Goal: Check status: Check status

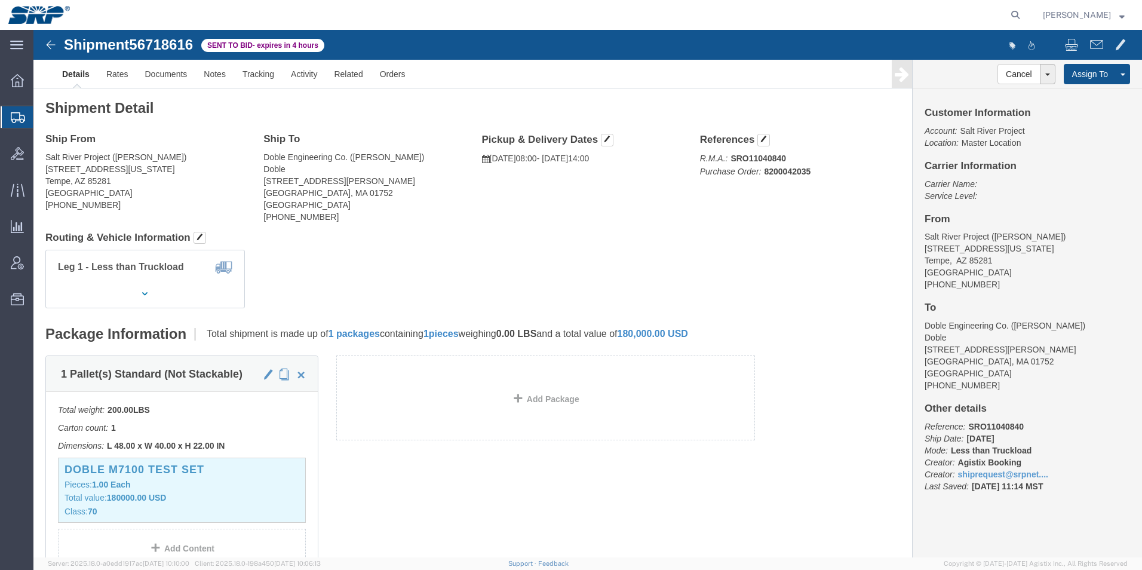
drag, startPoint x: 0, startPoint y: 0, endPoint x: 17, endPoint y: 114, distance: 115.4
click at [17, 114] on icon at bounding box center [18, 117] width 14 height 11
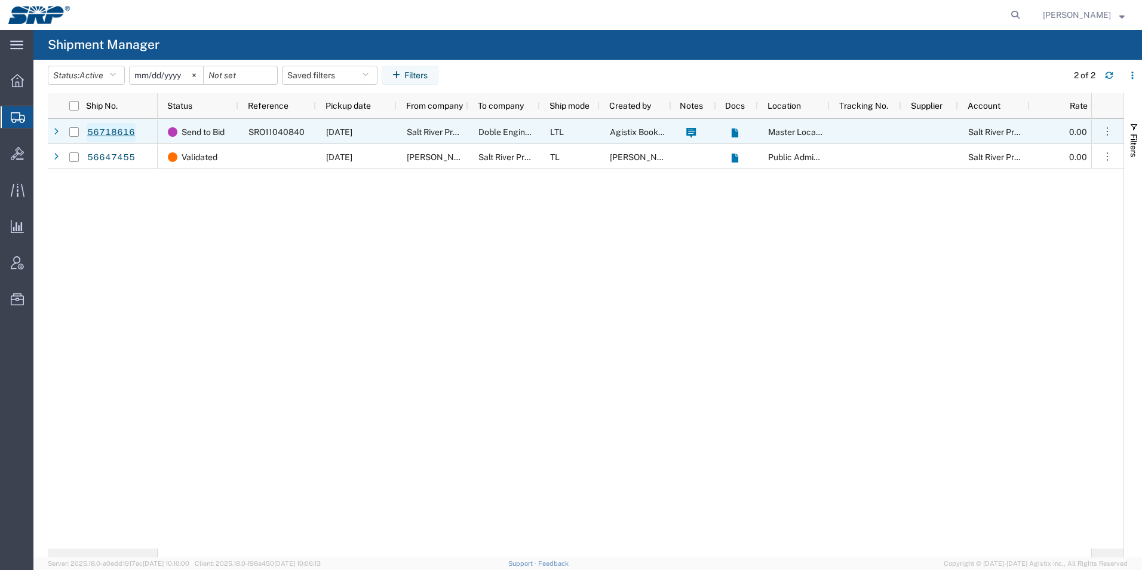
click at [116, 128] on link "56718616" at bounding box center [111, 132] width 49 height 19
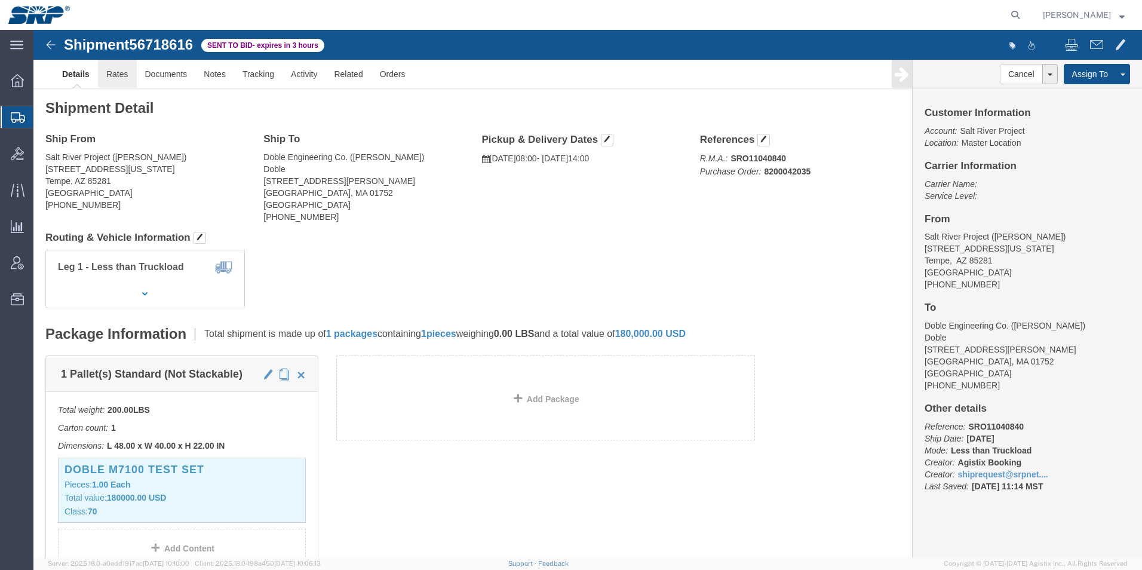
click link "Rates"
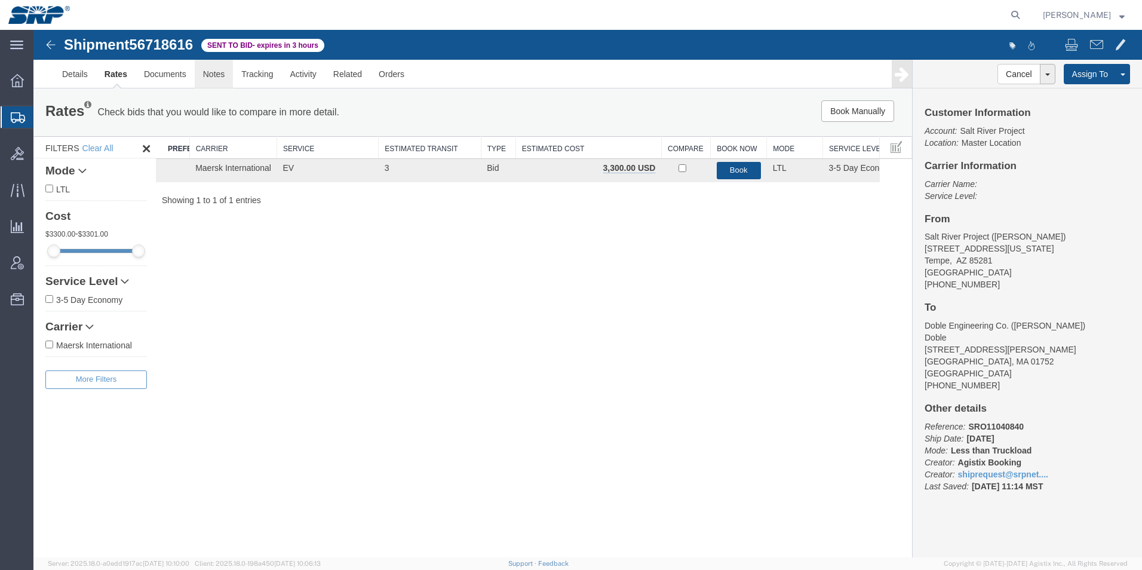
click at [208, 77] on link "Notes" at bounding box center [214, 74] width 39 height 29
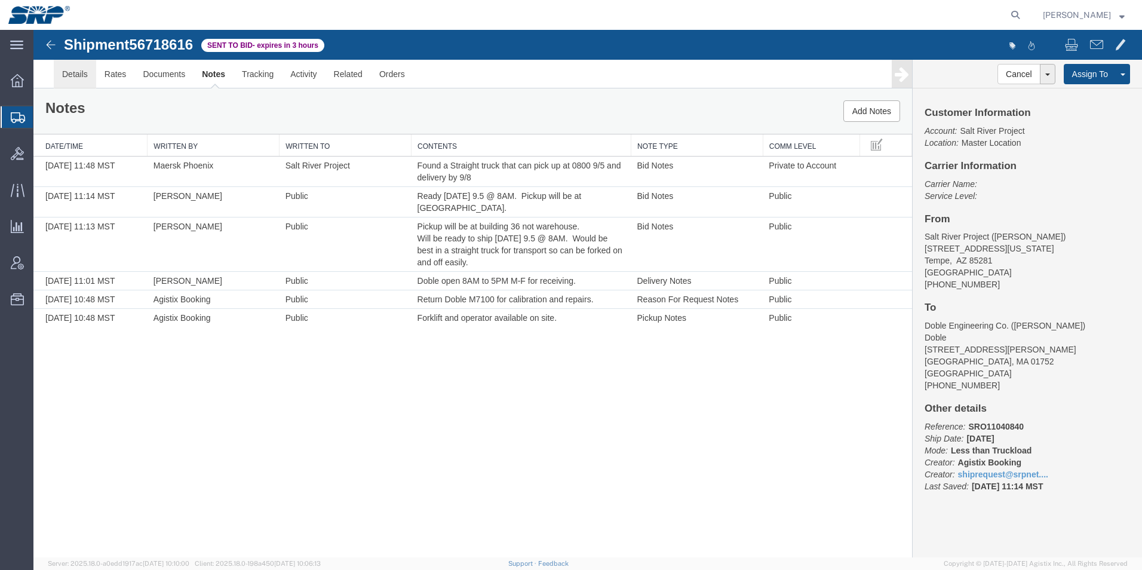
click at [66, 78] on link "Details" at bounding box center [75, 74] width 42 height 29
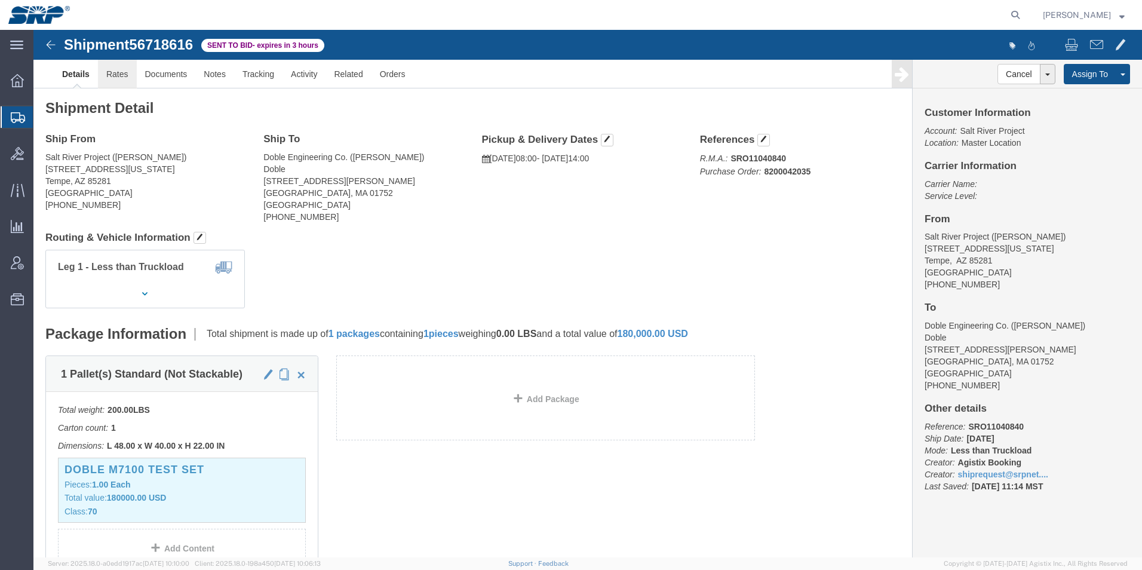
click link "Rates"
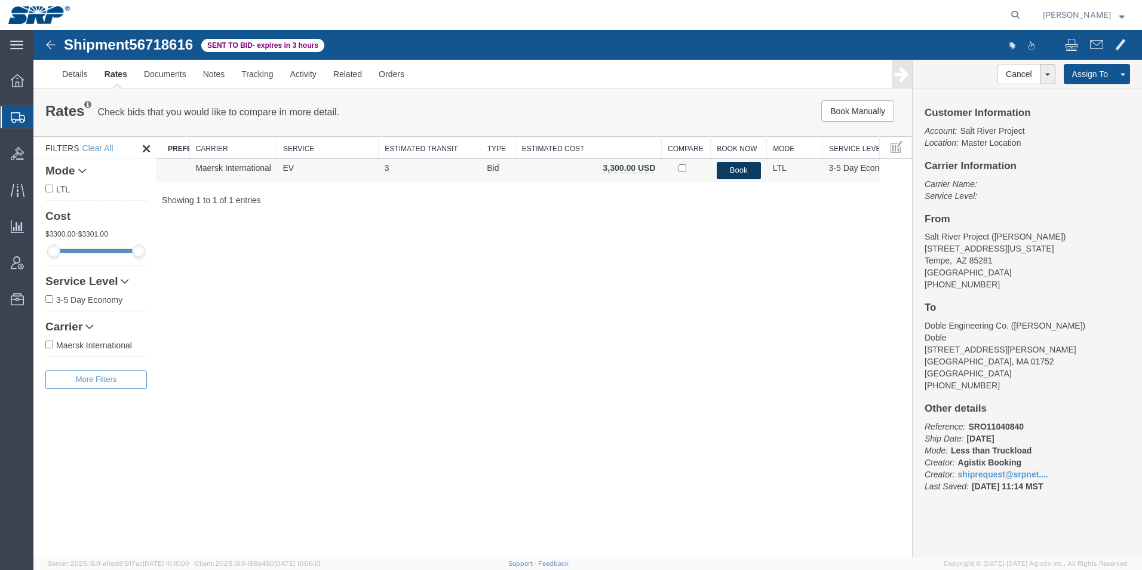
click at [743, 168] on button "Book" at bounding box center [739, 170] width 44 height 17
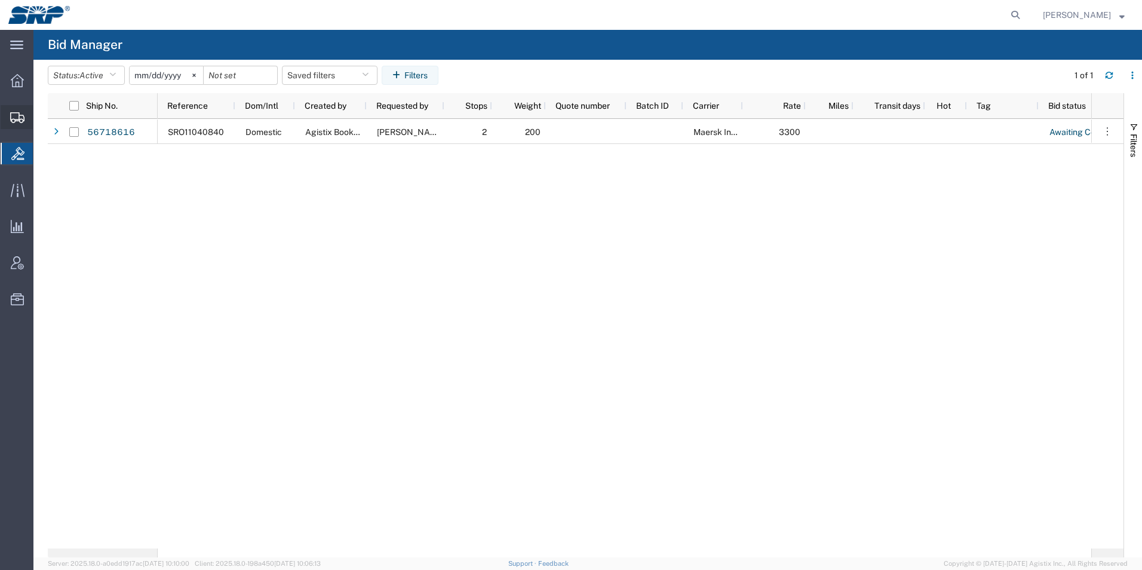
click at [13, 118] on icon at bounding box center [17, 117] width 14 height 11
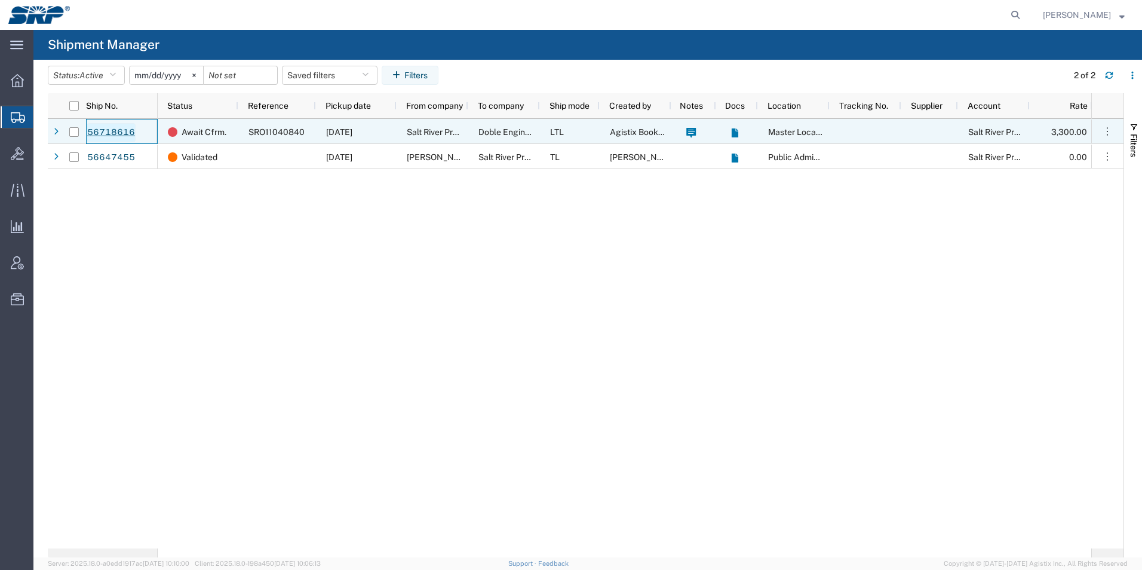
click at [111, 131] on link "56718616" at bounding box center [111, 132] width 49 height 19
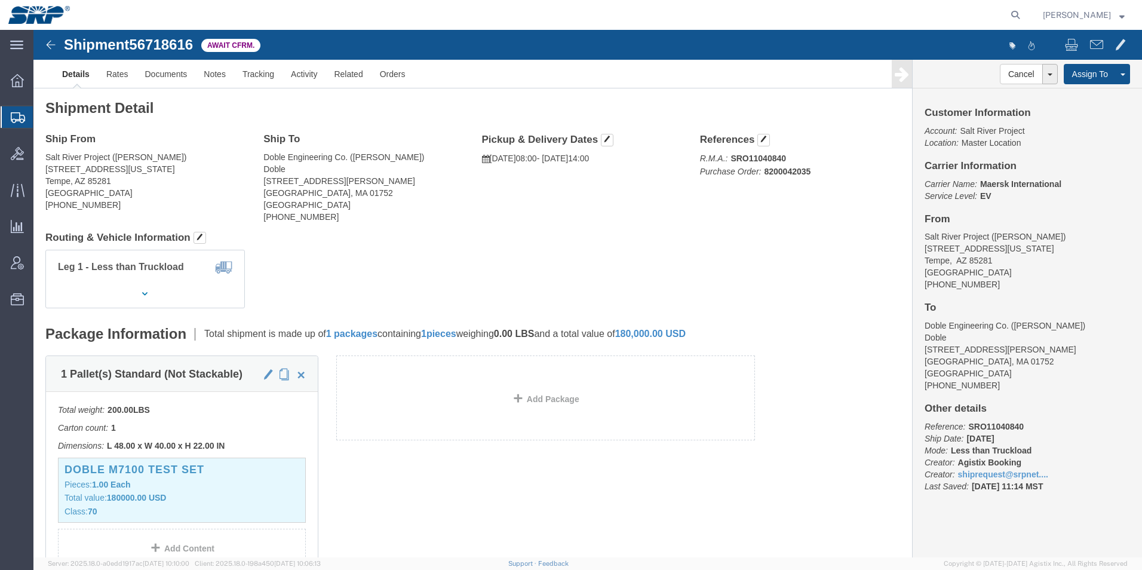
click at [8, 116] on div at bounding box center [17, 117] width 33 height 22
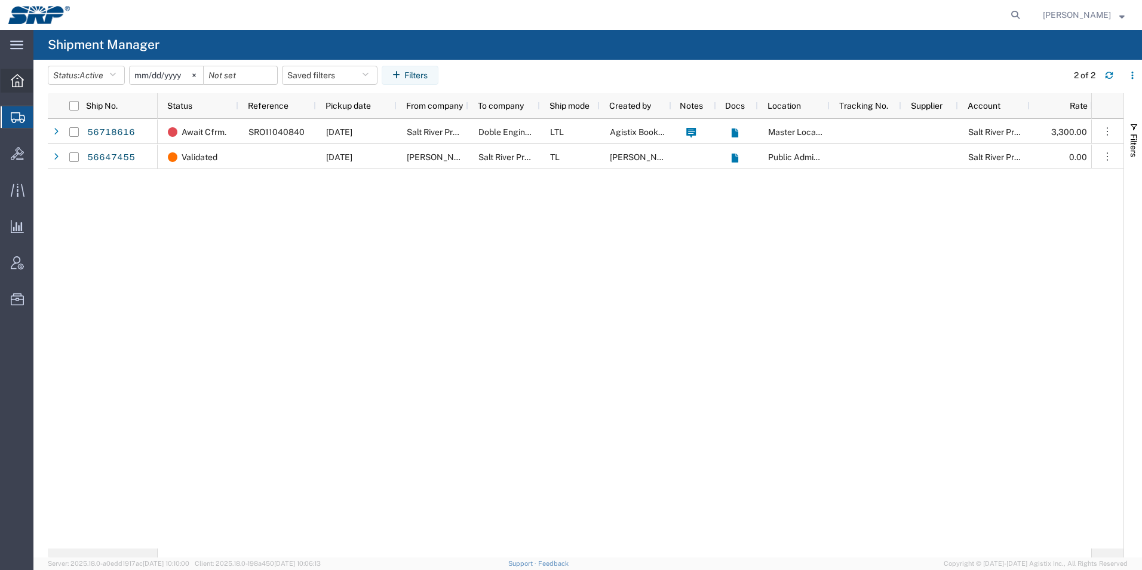
click at [16, 83] on icon at bounding box center [17, 80] width 13 height 13
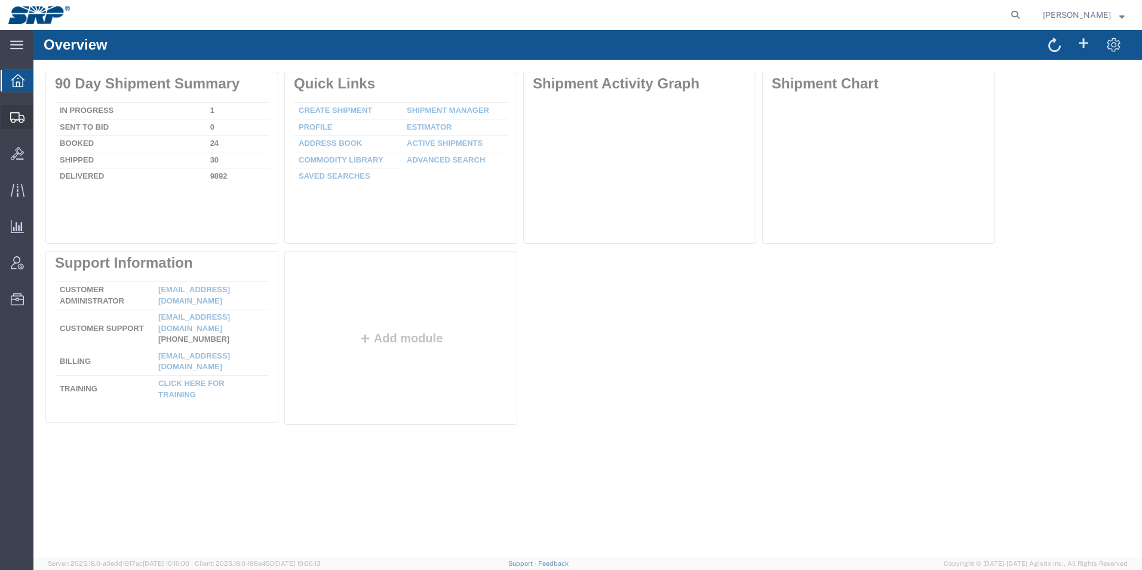
click at [15, 122] on icon at bounding box center [17, 117] width 14 height 11
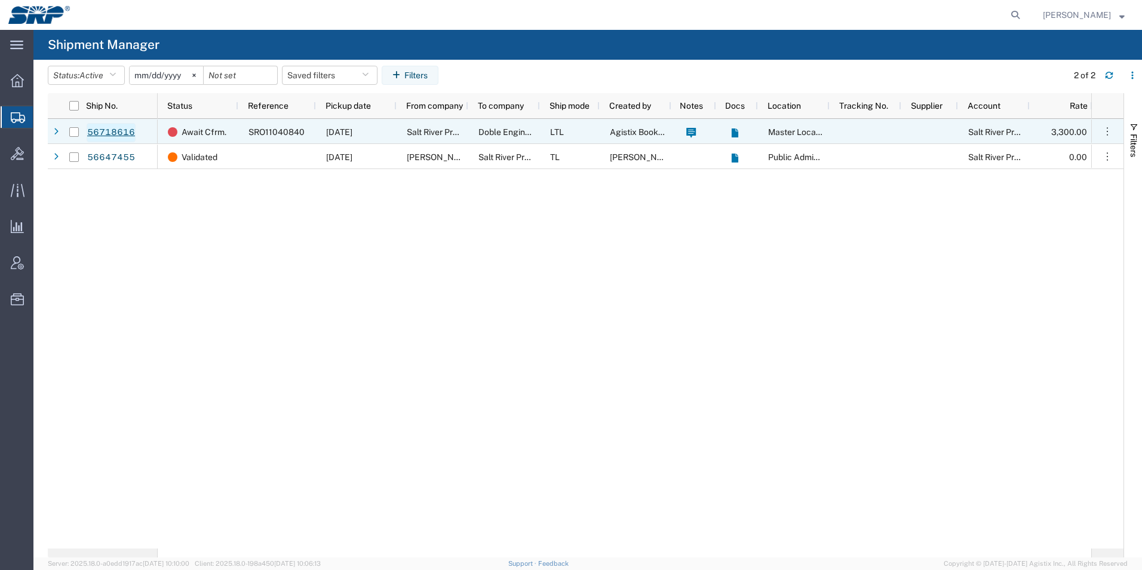
click at [97, 135] on link "56718616" at bounding box center [111, 132] width 49 height 19
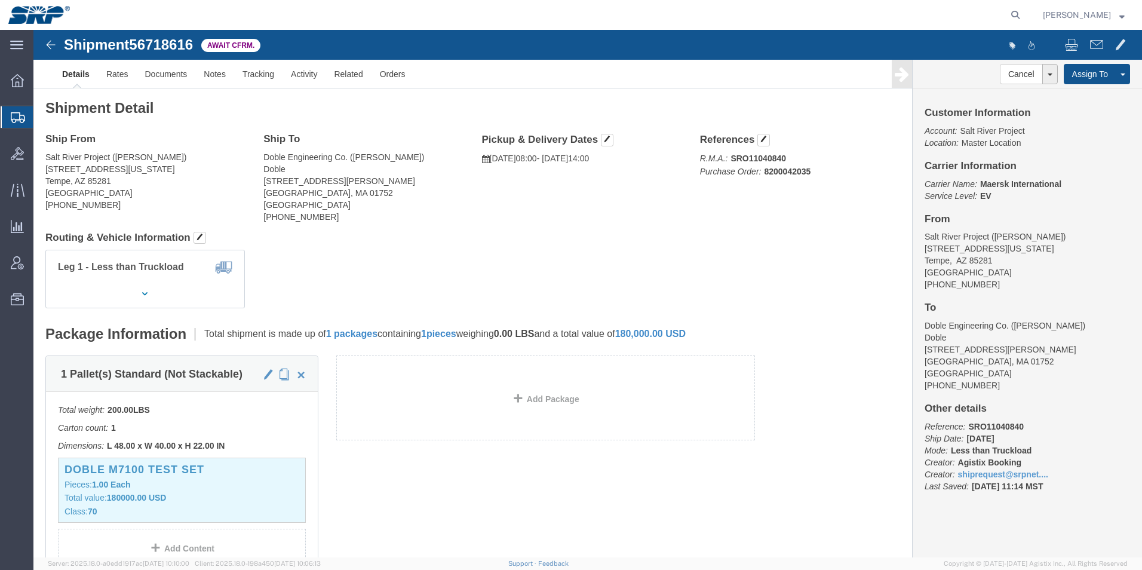
click at [19, 118] on icon at bounding box center [18, 117] width 14 height 11
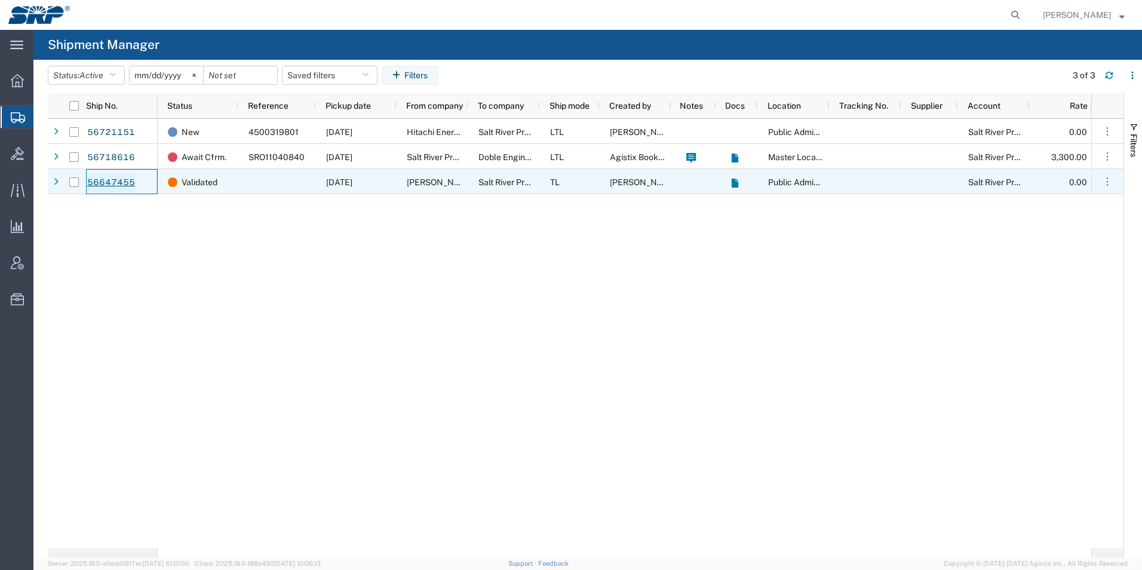
click at [112, 178] on link "56647455" at bounding box center [111, 182] width 49 height 19
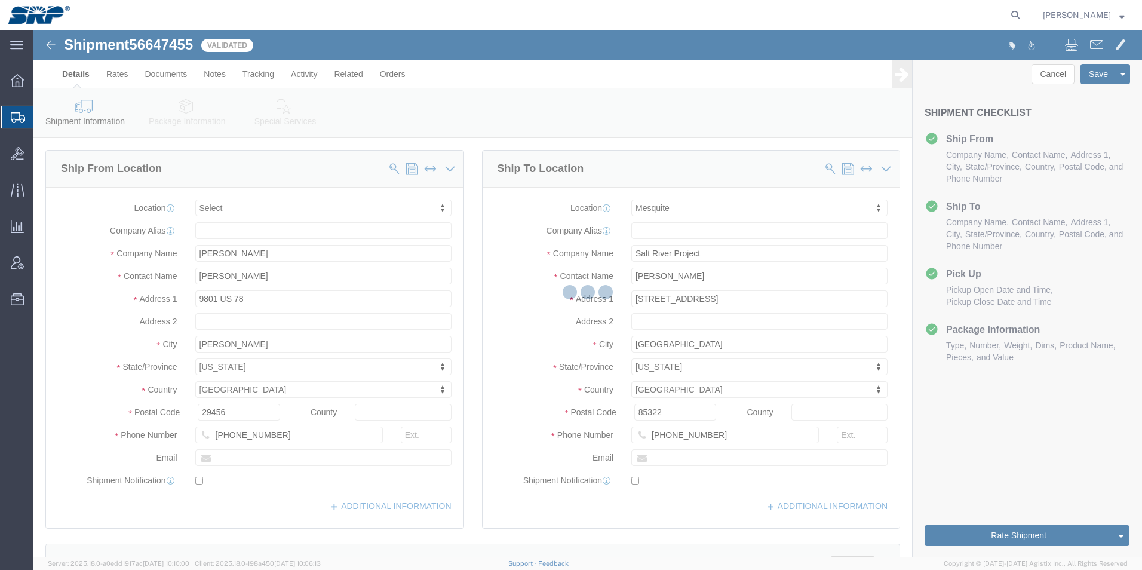
select select
select select "54816"
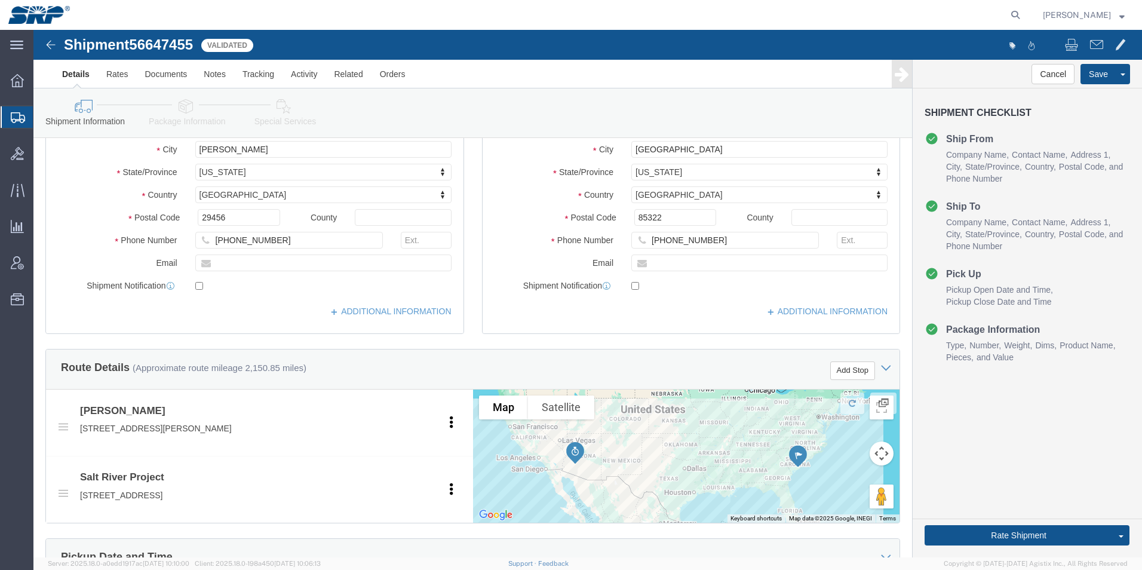
scroll to position [90, 0]
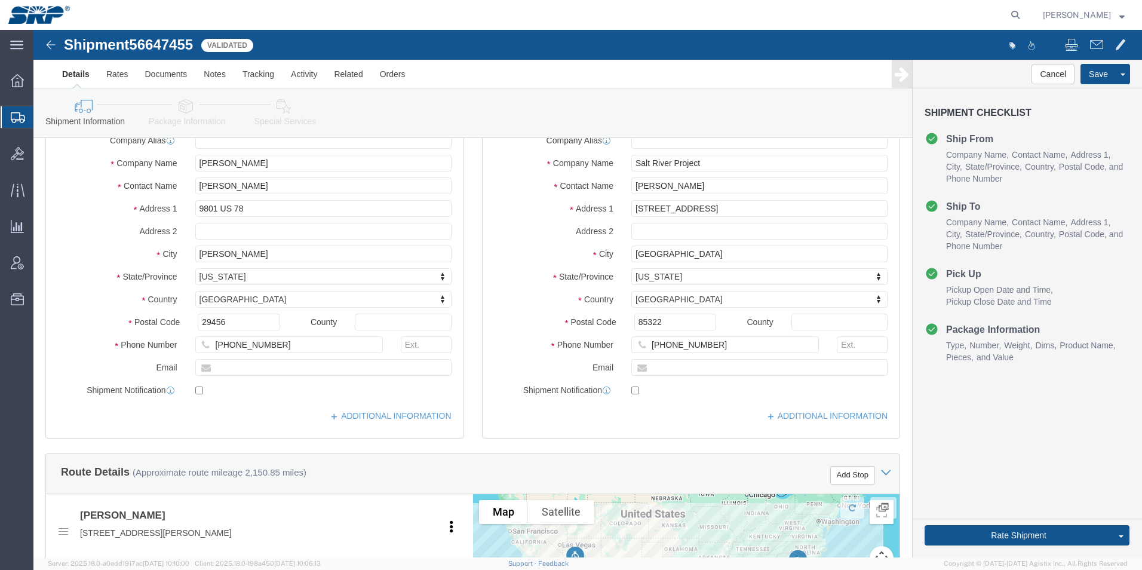
click link "Package Information"
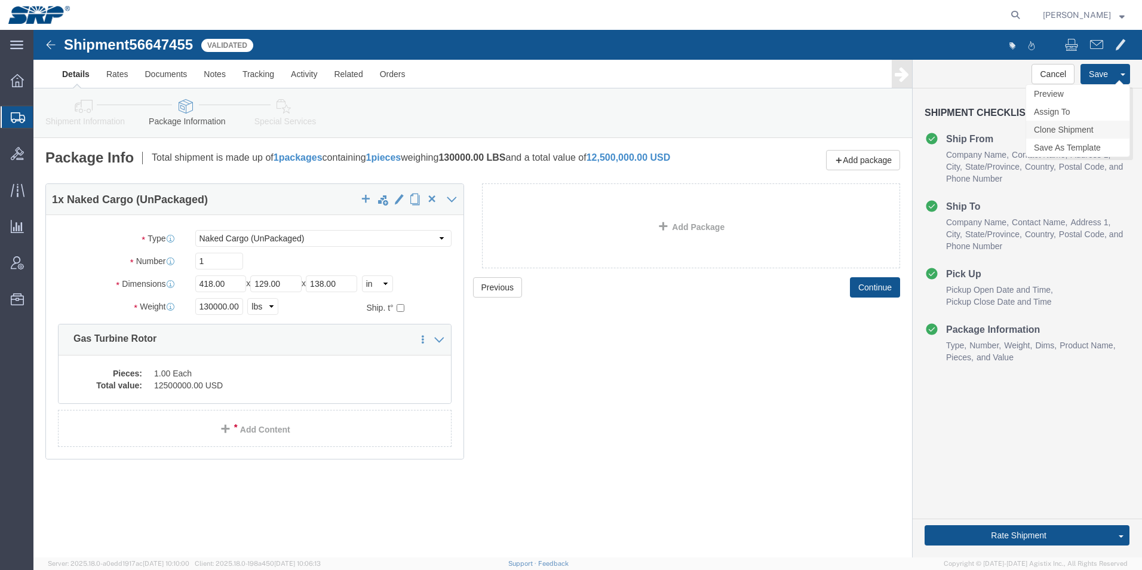
click link "Clone Shipment"
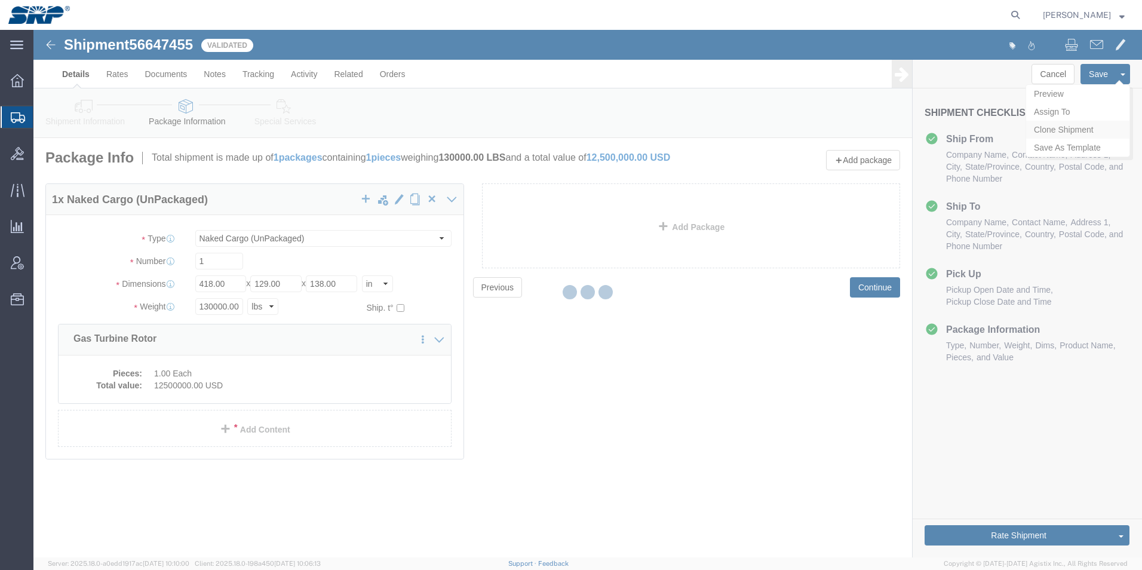
select select "54816"
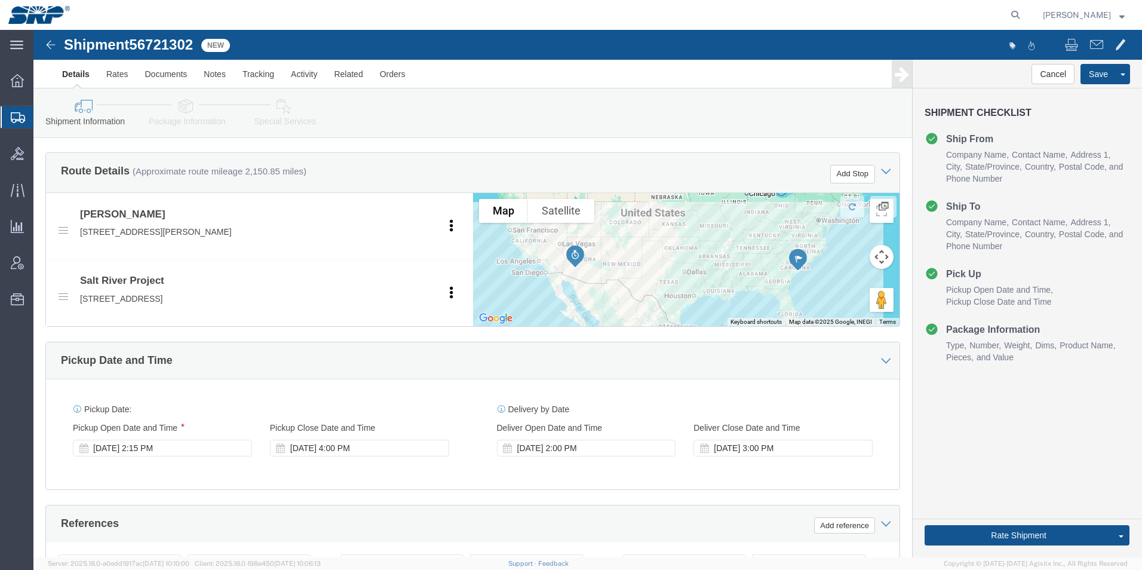
scroll to position [538, 0]
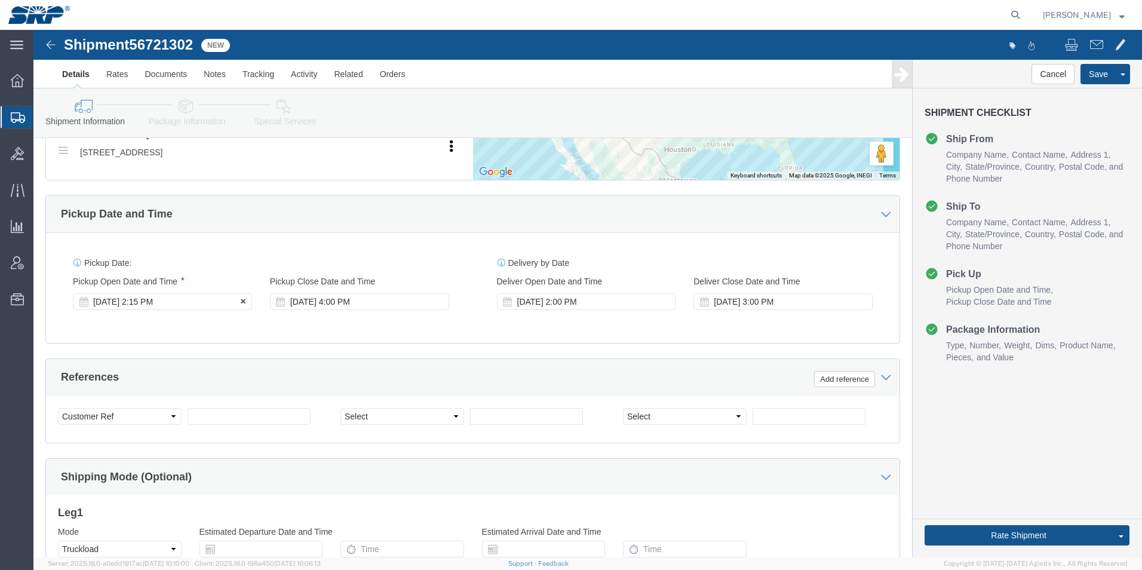
click div "[DATE] 2:15 PM"
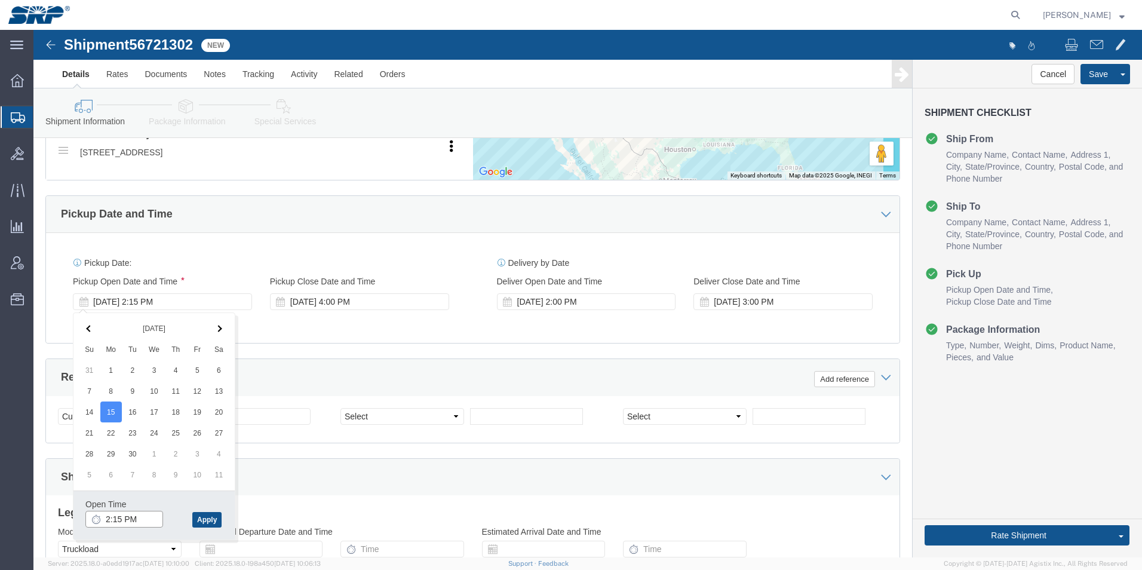
click input "2:15 PM"
type input "8:00 AM"
click button "Apply"
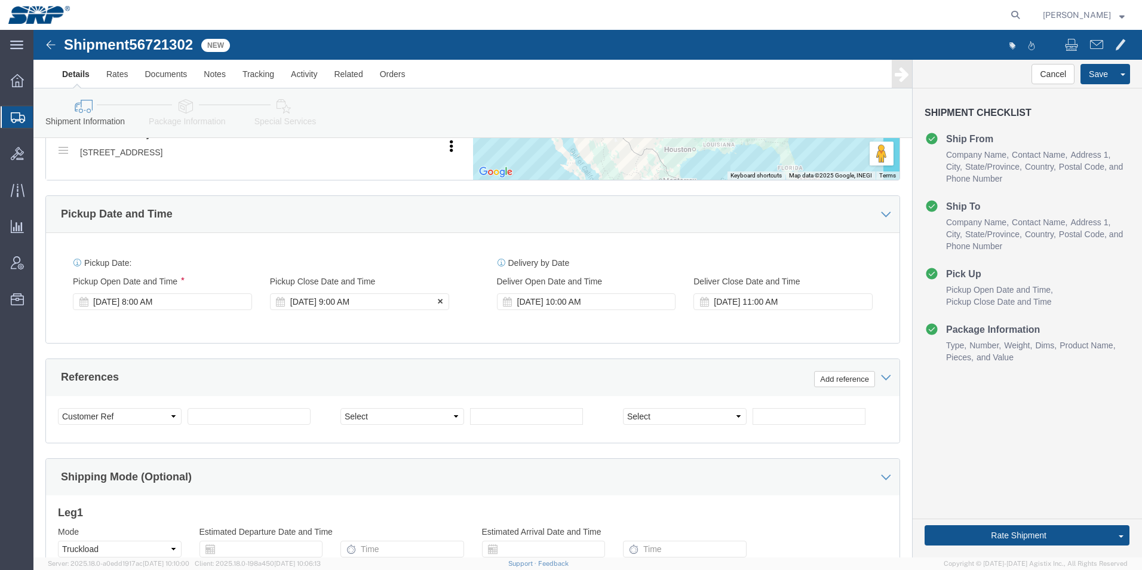
click div "[DATE] 9:00 AM"
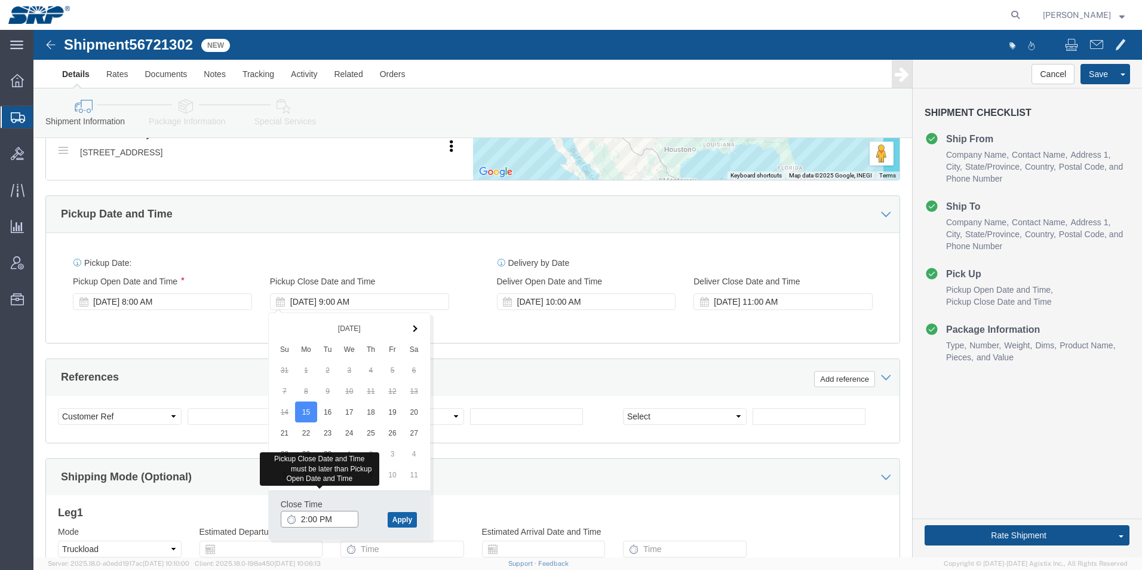
type input "2:00 PM"
click button "Apply"
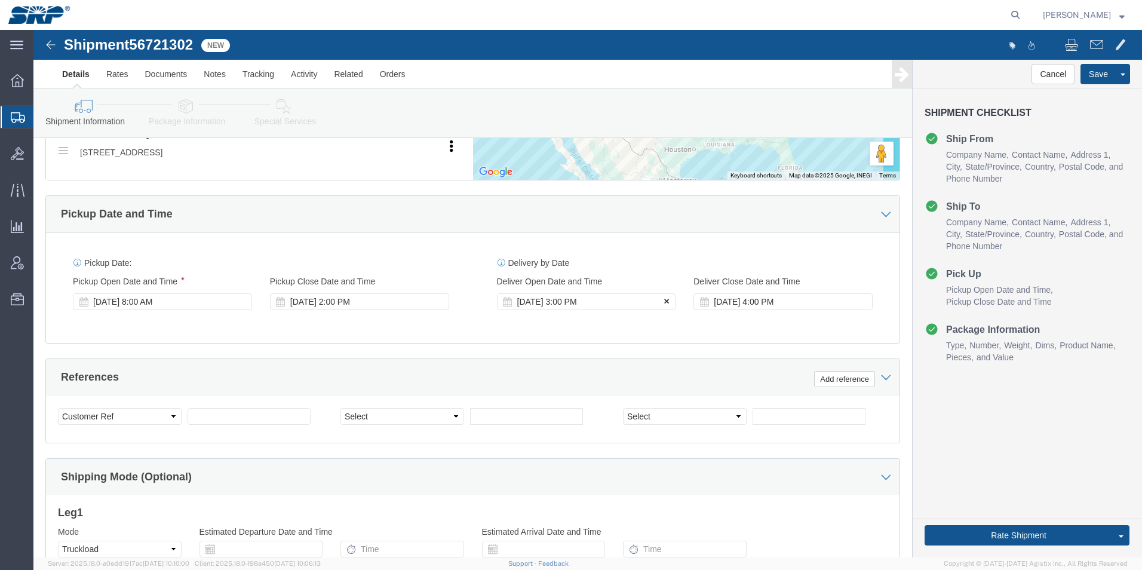
click button
click icon
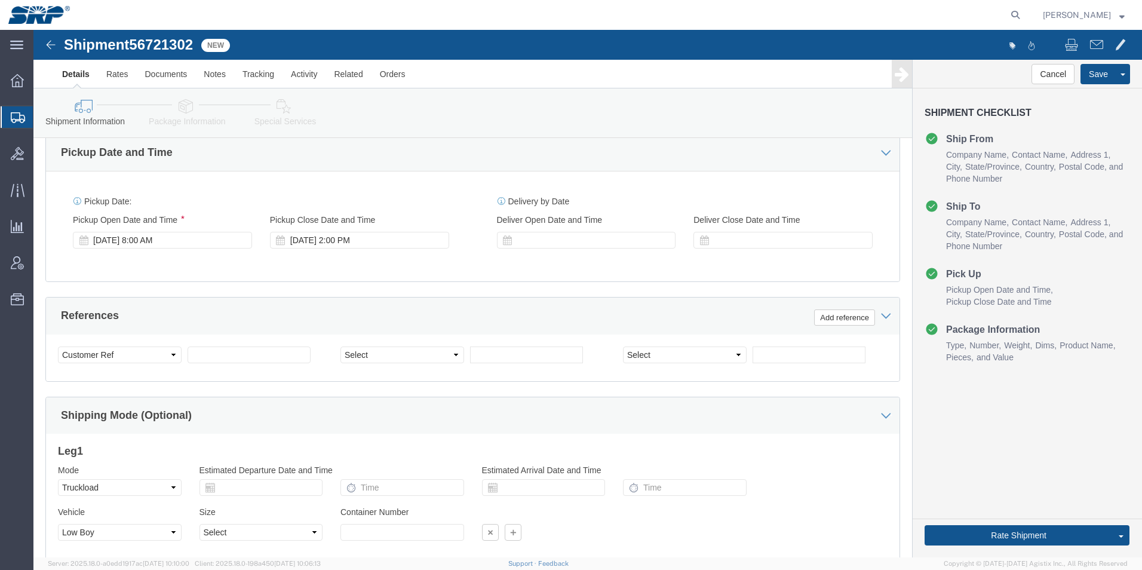
scroll to position [687, 0]
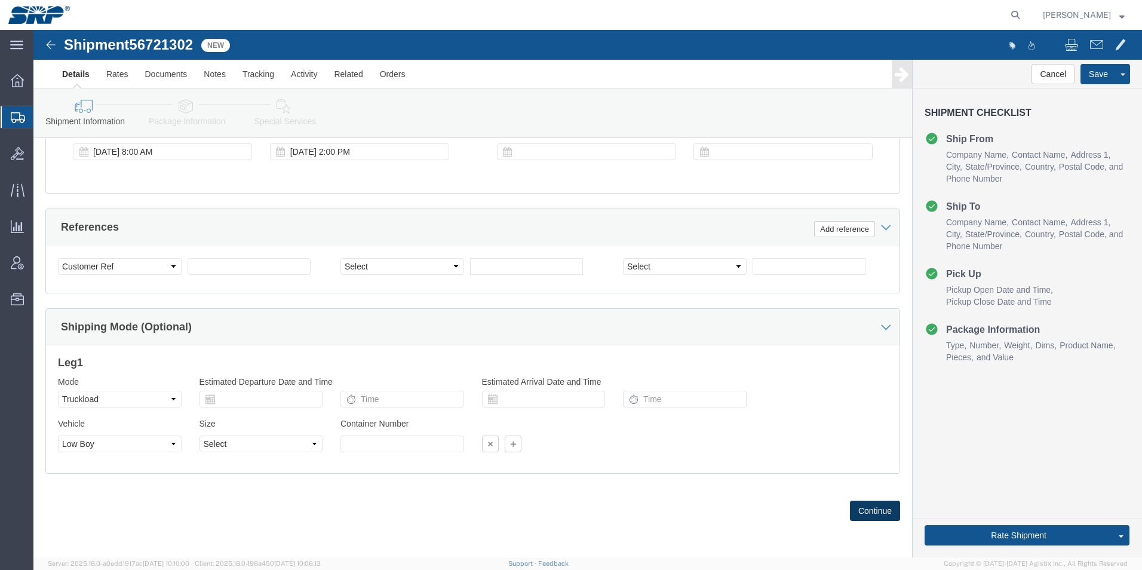
click button "Continue"
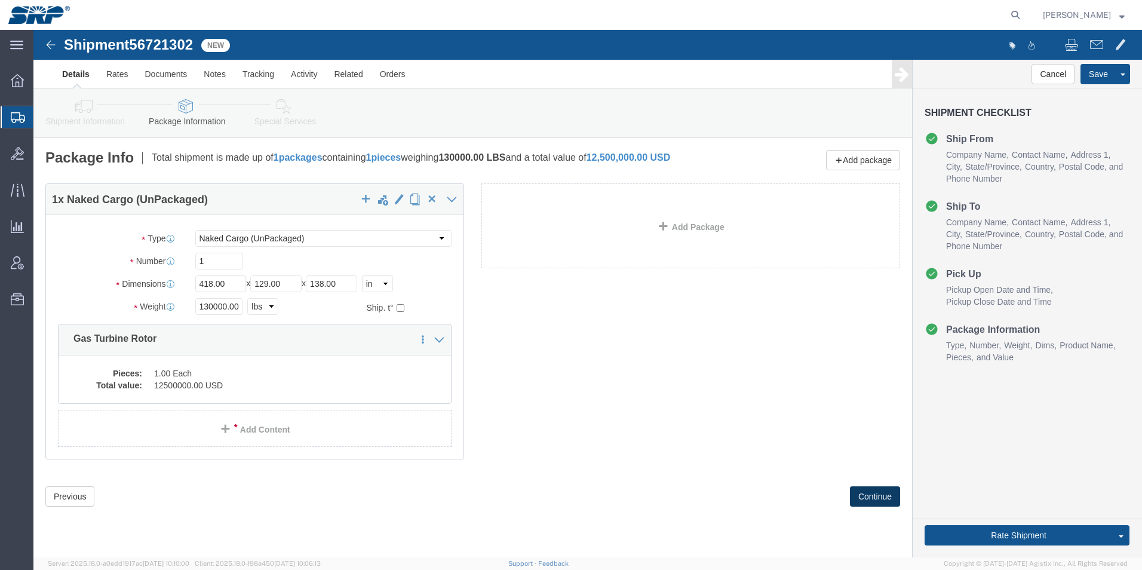
click button "Continue"
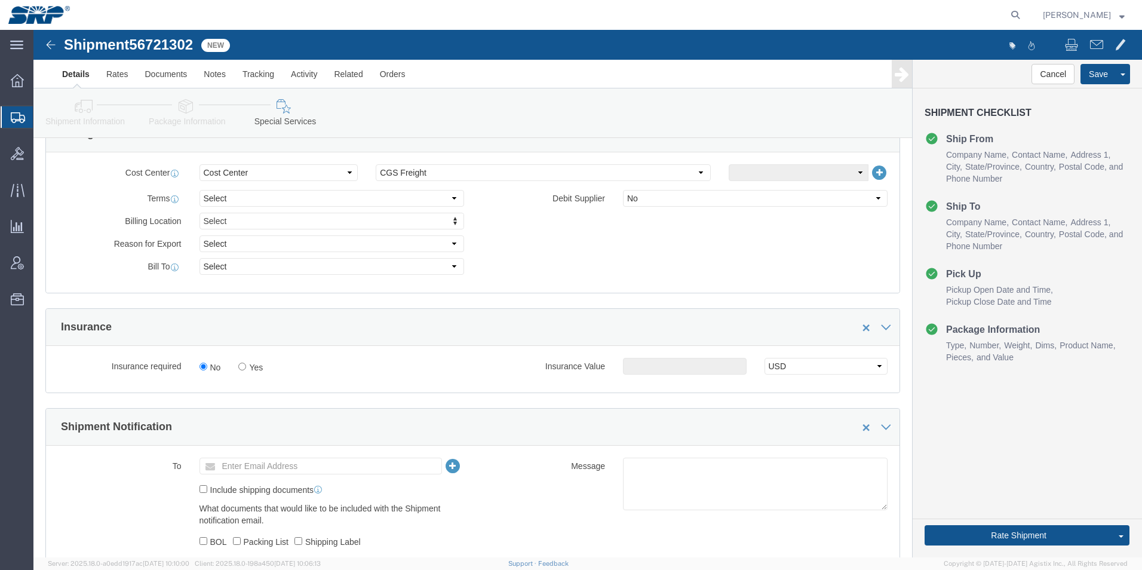
scroll to position [538, 0]
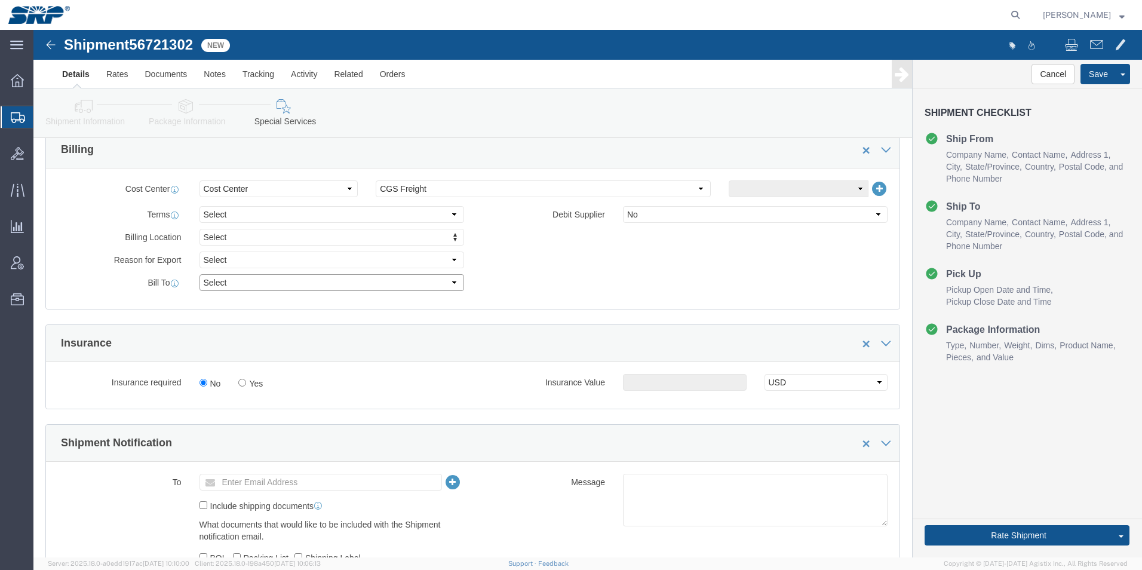
click select "Select Recipient Account Sender/Shipper Third Party Account"
select select "RCPN"
click select "Select Recipient Account Sender/Shipper Third Party Account"
type input "Salt River Project"
type input "[STREET_ADDRESS]"
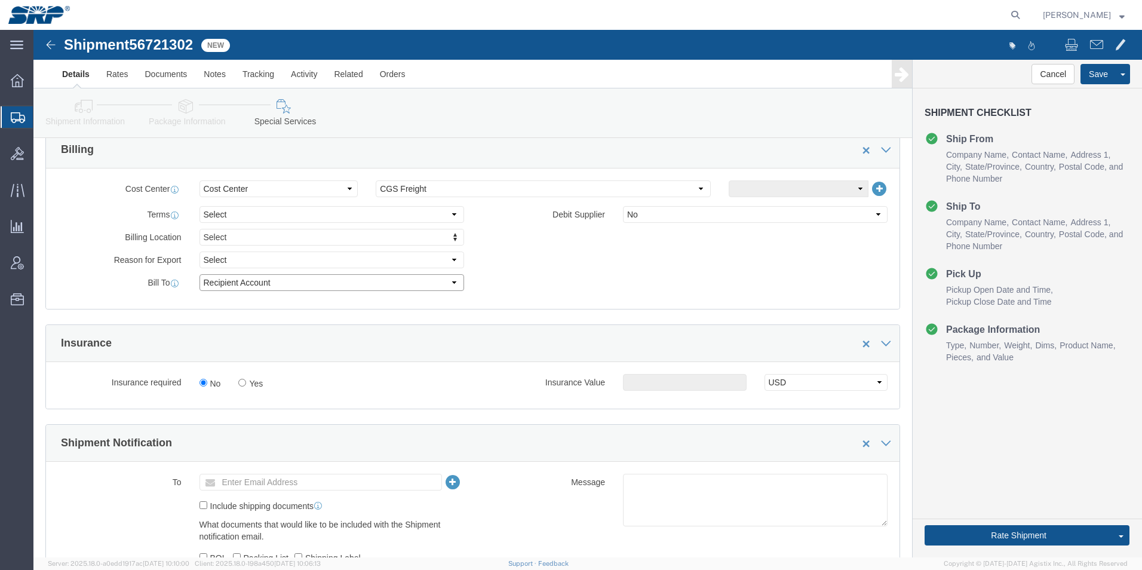
select select "US"
select select "AZ"
type input "[PHONE_NUMBER]"
type input "[PERSON_NAME]"
type input "[GEOGRAPHIC_DATA]"
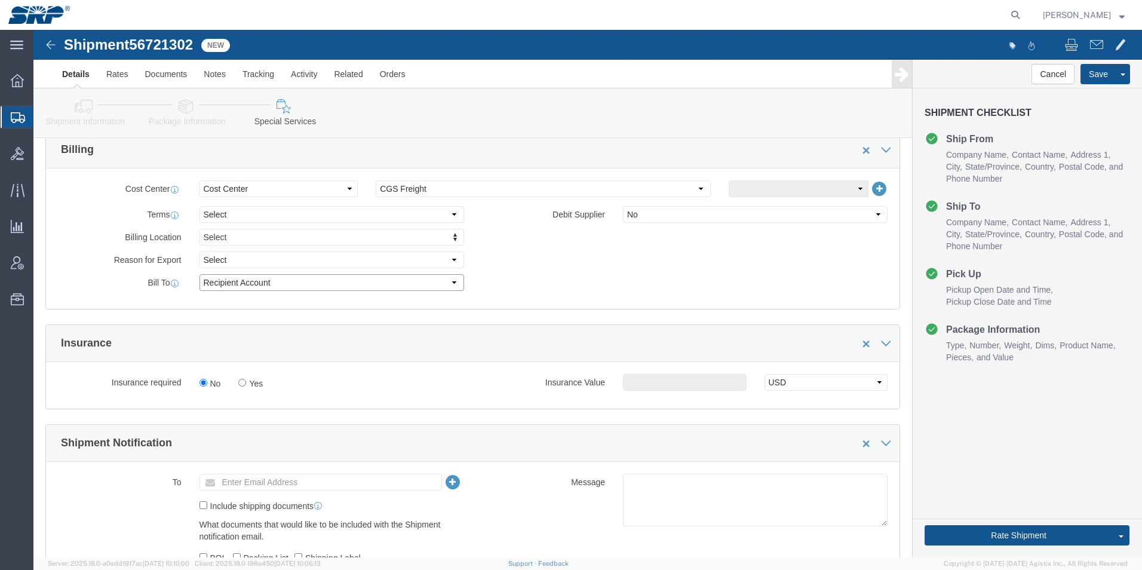
type input "85322"
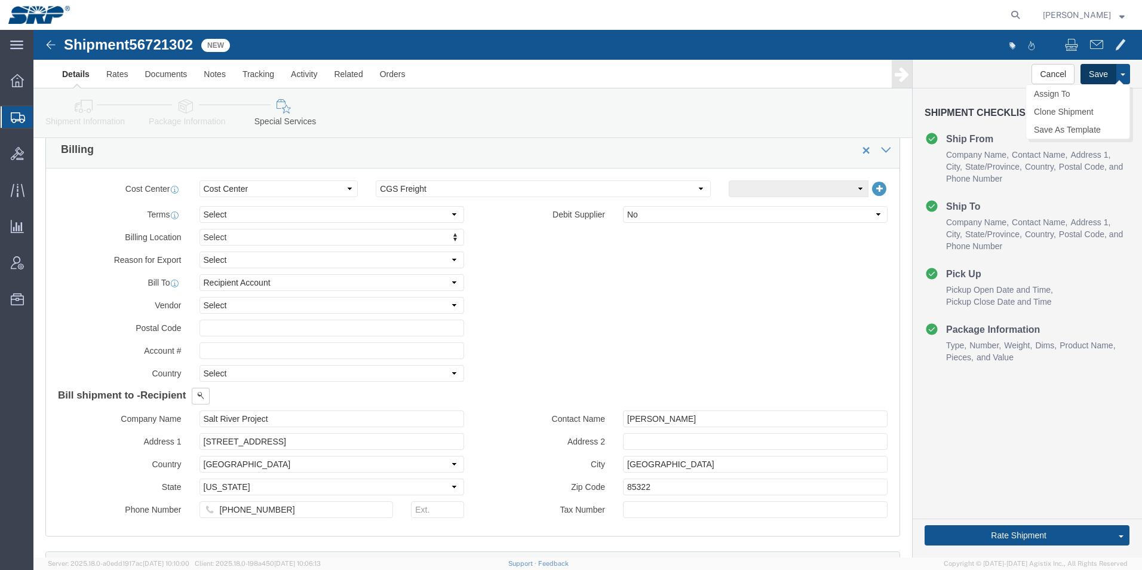
click button "Save"
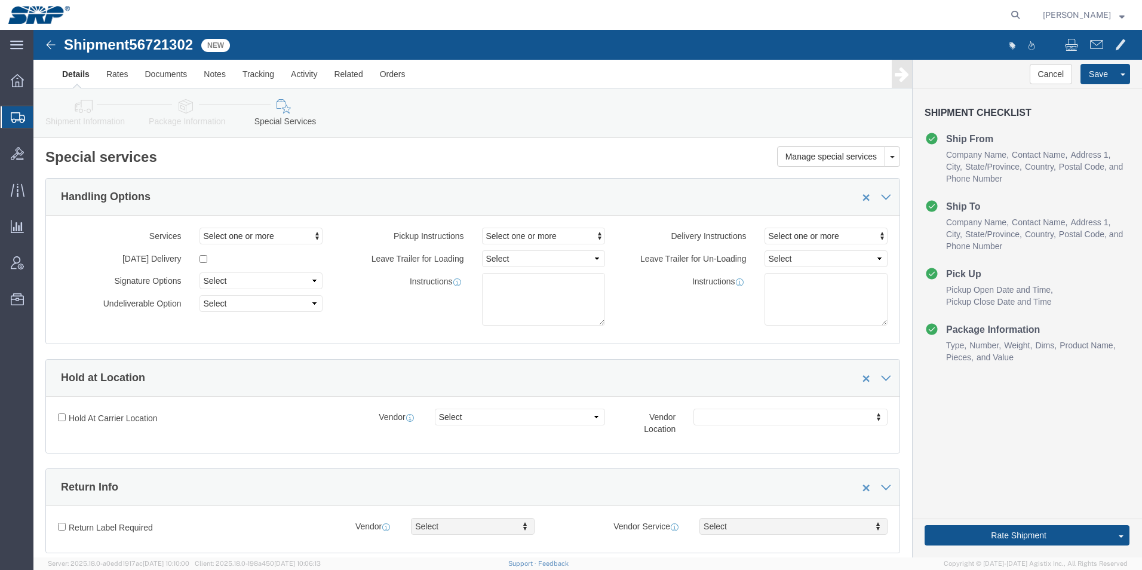
scroll to position [0, 0]
drag, startPoint x: 14, startPoint y: 117, endPoint x: 25, endPoint y: 117, distance: 10.8
click at [14, 117] on icon at bounding box center [18, 117] width 14 height 11
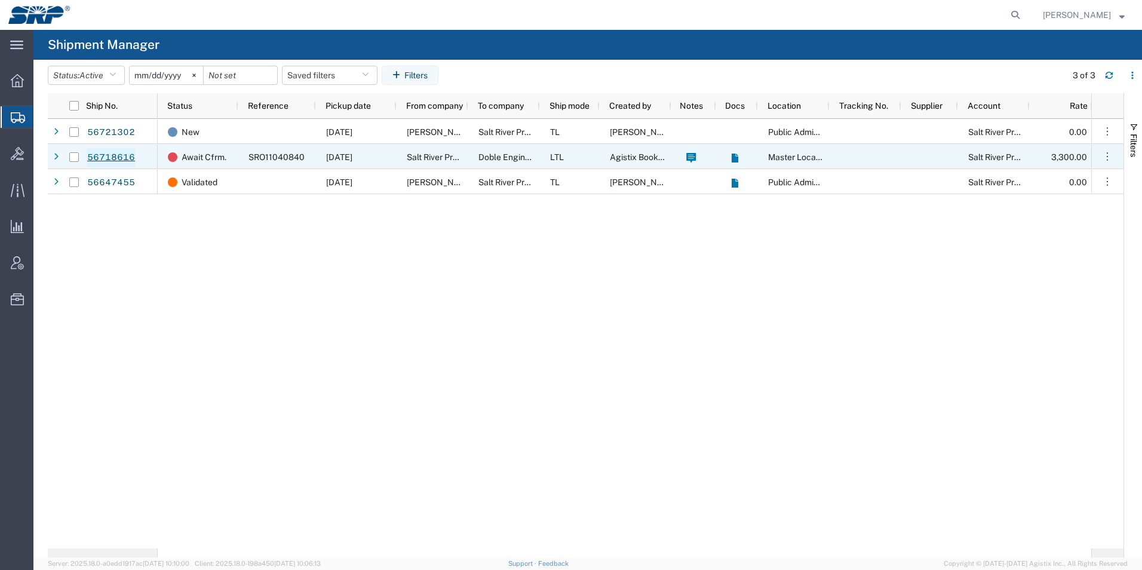
click at [115, 160] on link "56718616" at bounding box center [111, 157] width 49 height 19
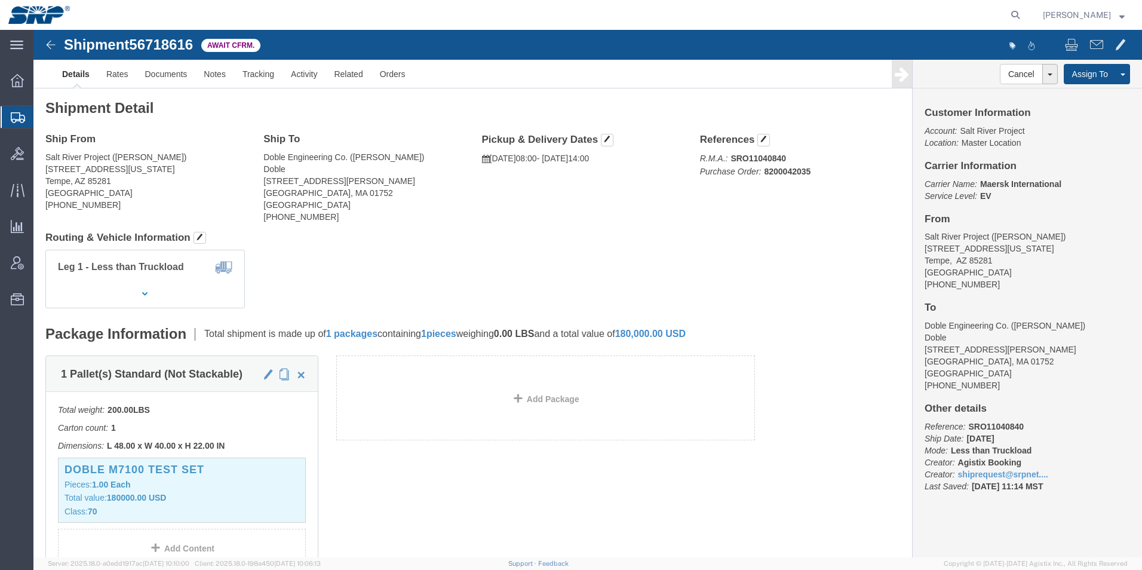
click at [14, 118] on icon at bounding box center [18, 117] width 14 height 11
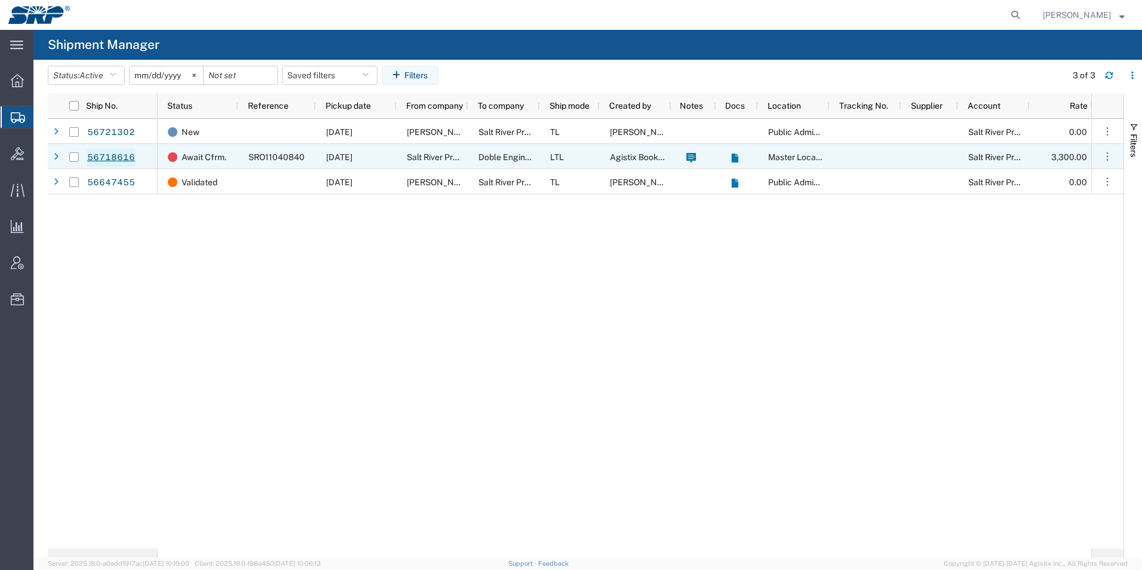
click at [97, 159] on link "56718616" at bounding box center [111, 157] width 49 height 19
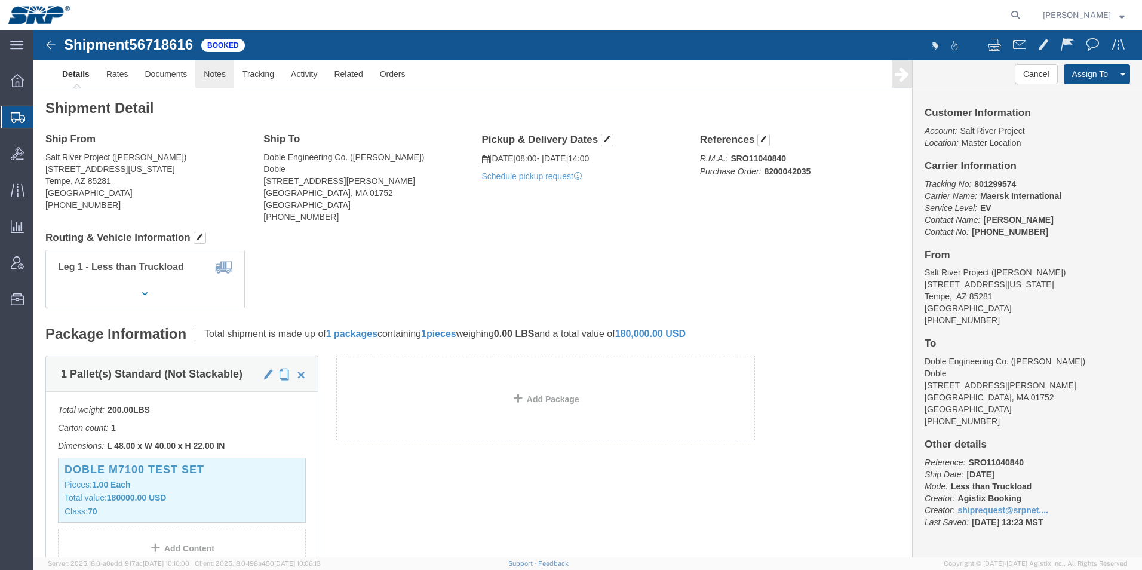
click link "Notes"
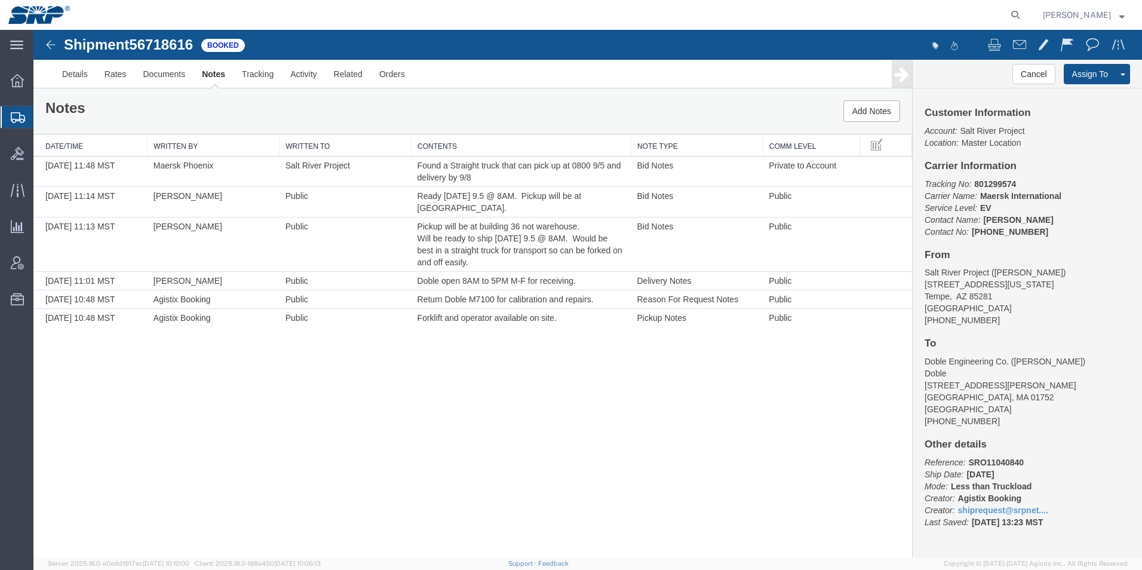
click at [16, 117] on icon at bounding box center [18, 117] width 14 height 11
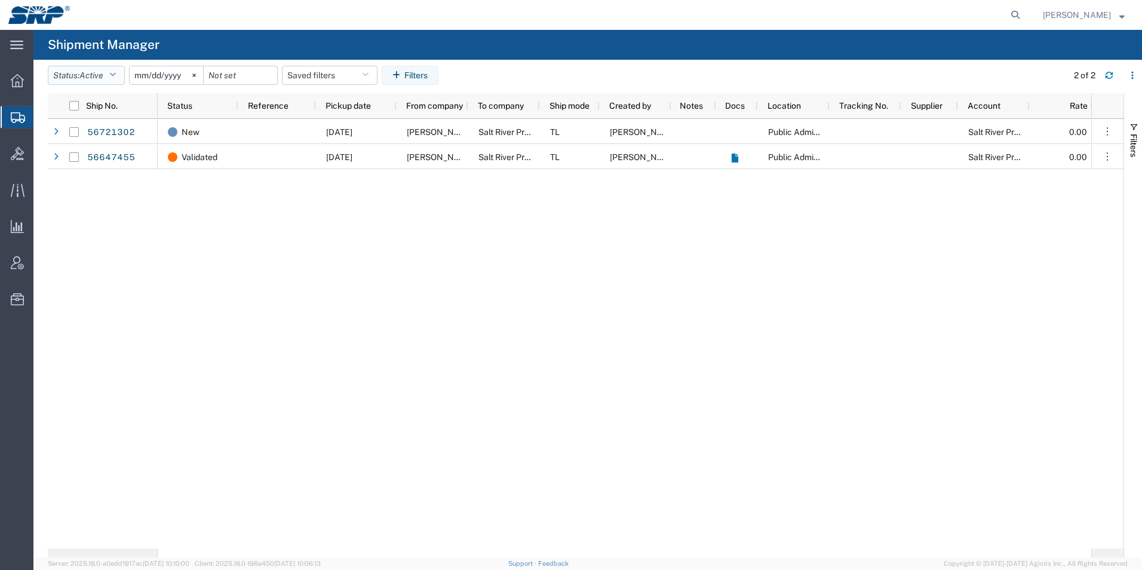
click at [94, 71] on span "Active" at bounding box center [91, 75] width 24 height 10
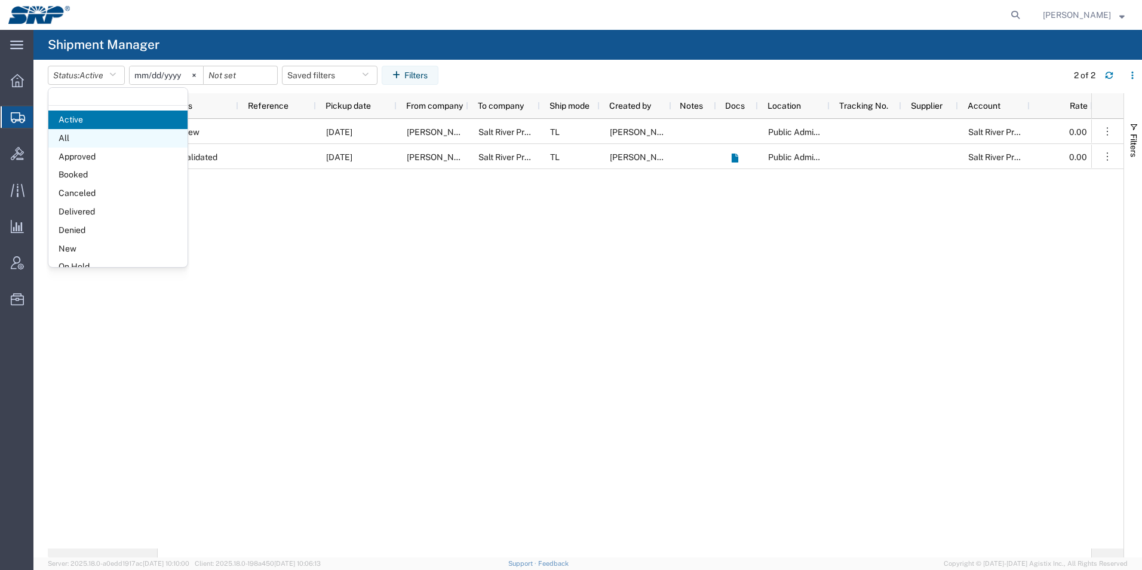
click at [82, 138] on span "All" at bounding box center [117, 138] width 139 height 19
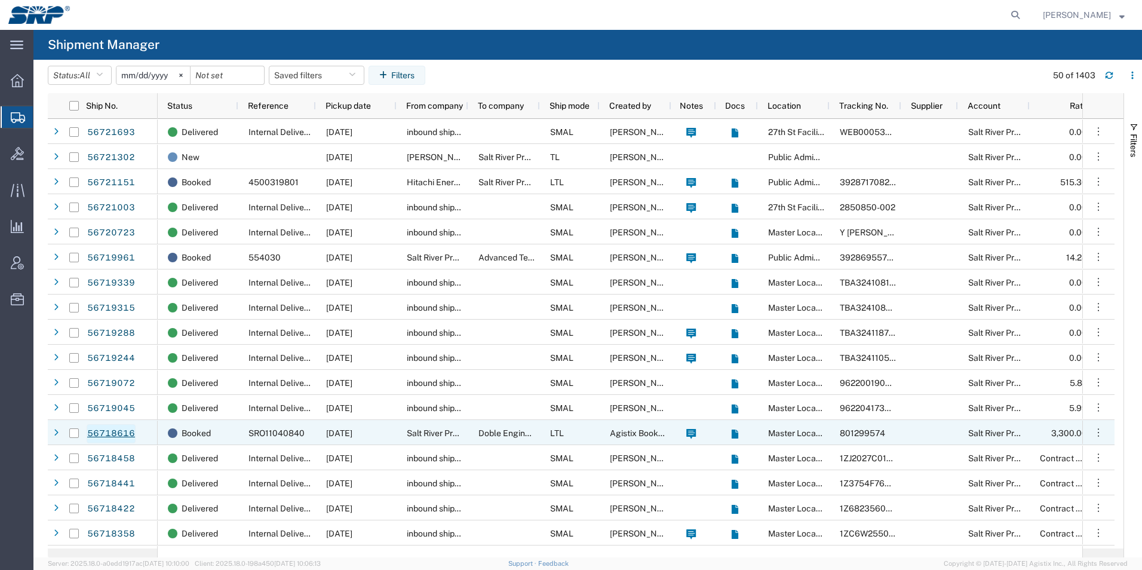
click at [100, 439] on link "56718616" at bounding box center [111, 433] width 49 height 19
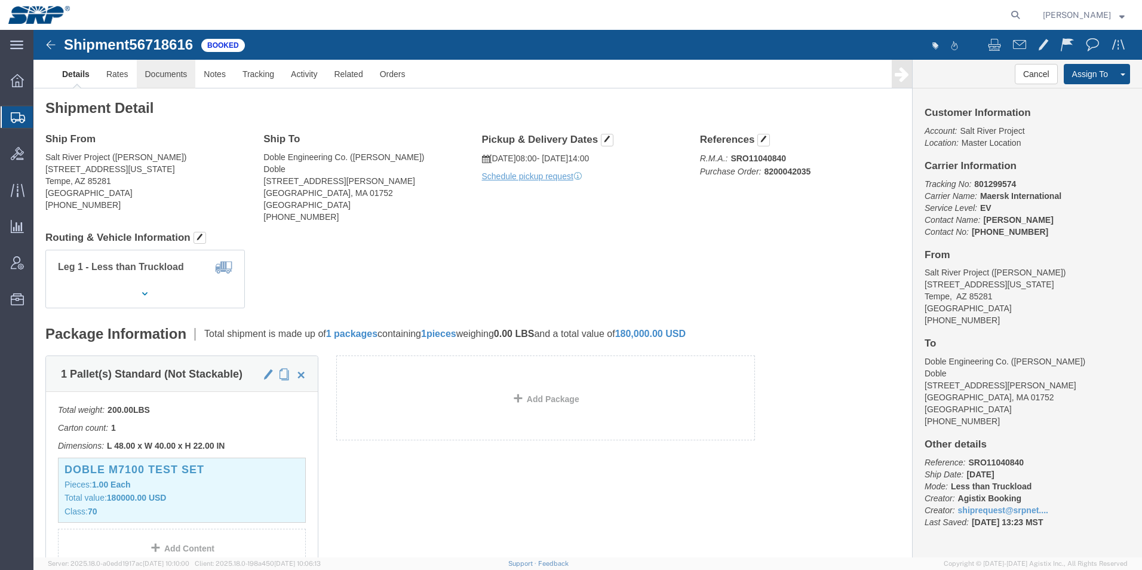
click link "Documents"
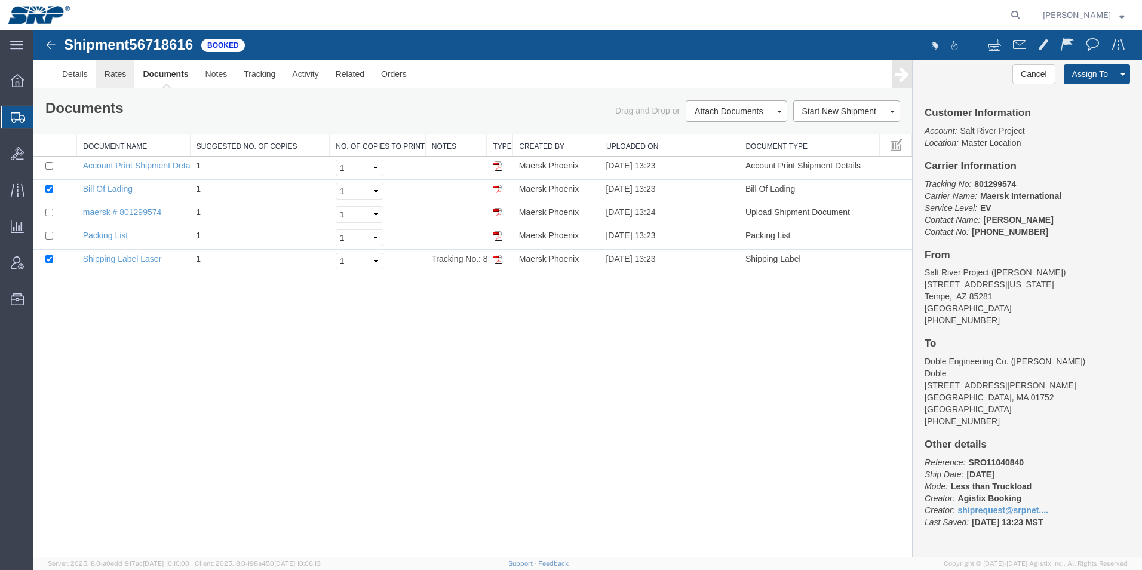
click at [117, 74] on link "Rates" at bounding box center [115, 74] width 39 height 29
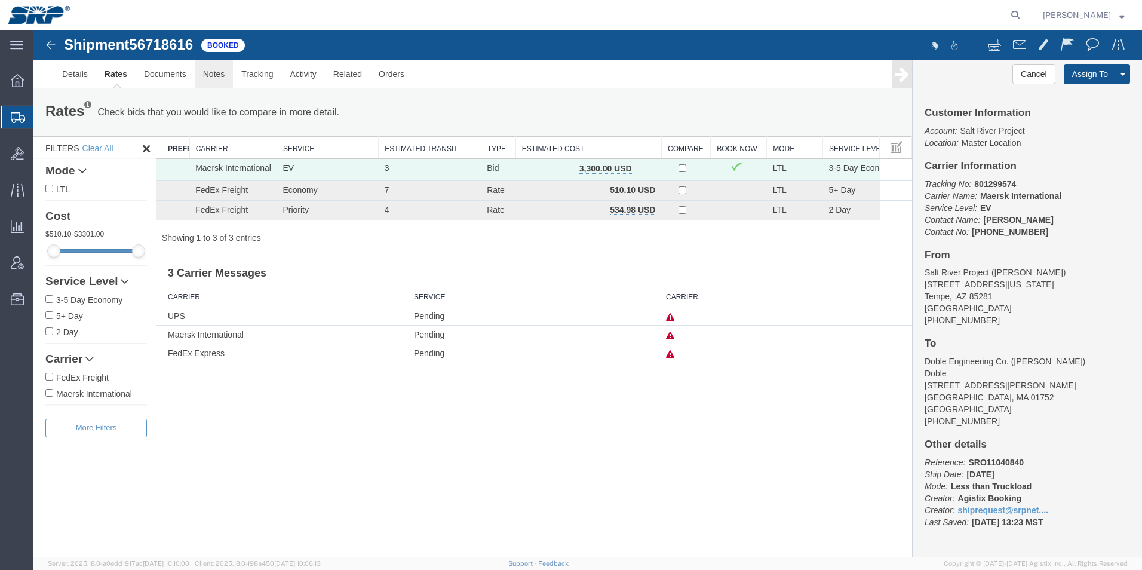
click at [211, 74] on link "Notes" at bounding box center [214, 74] width 39 height 29
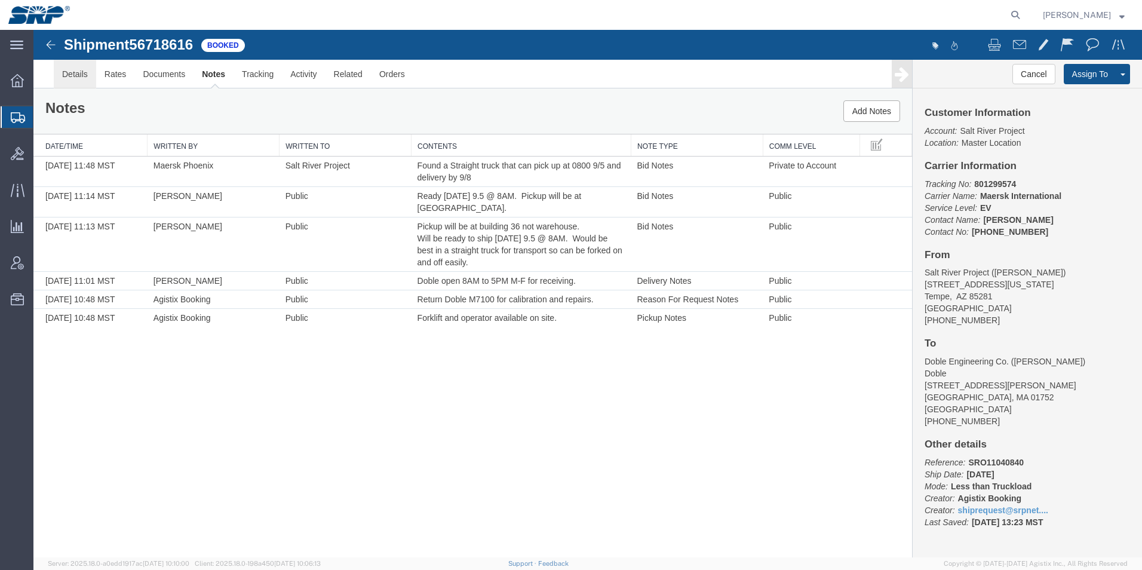
click at [67, 76] on link "Details" at bounding box center [75, 74] width 42 height 29
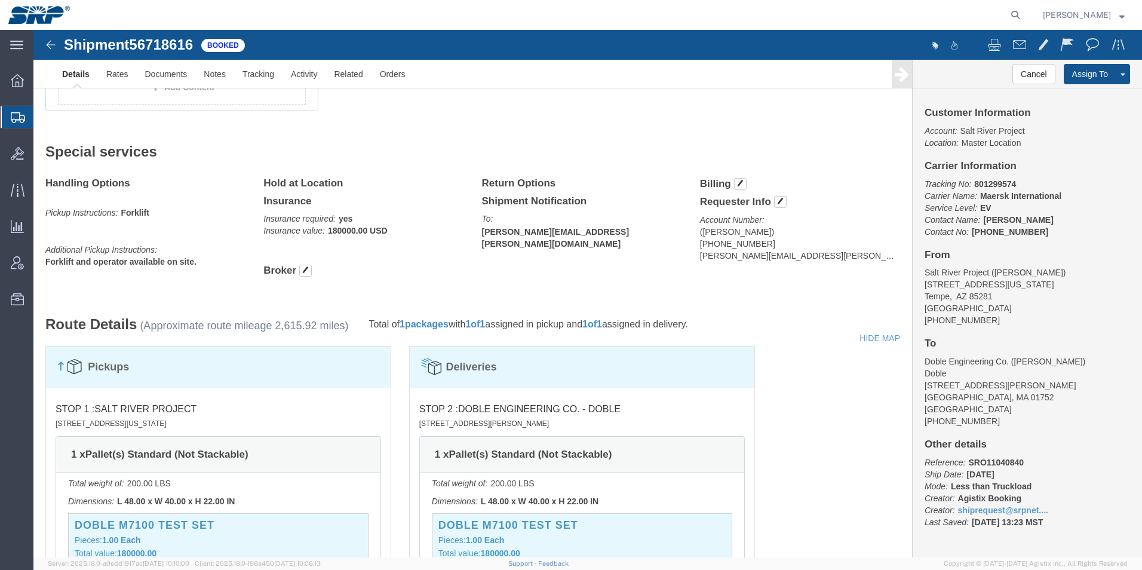
scroll to position [336, 0]
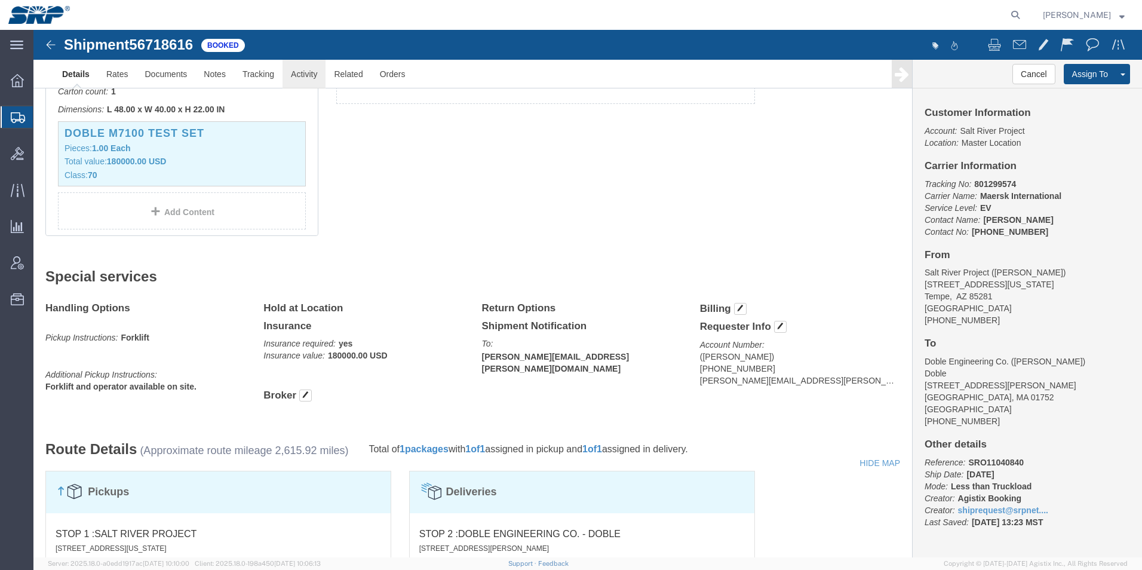
click link "Activity"
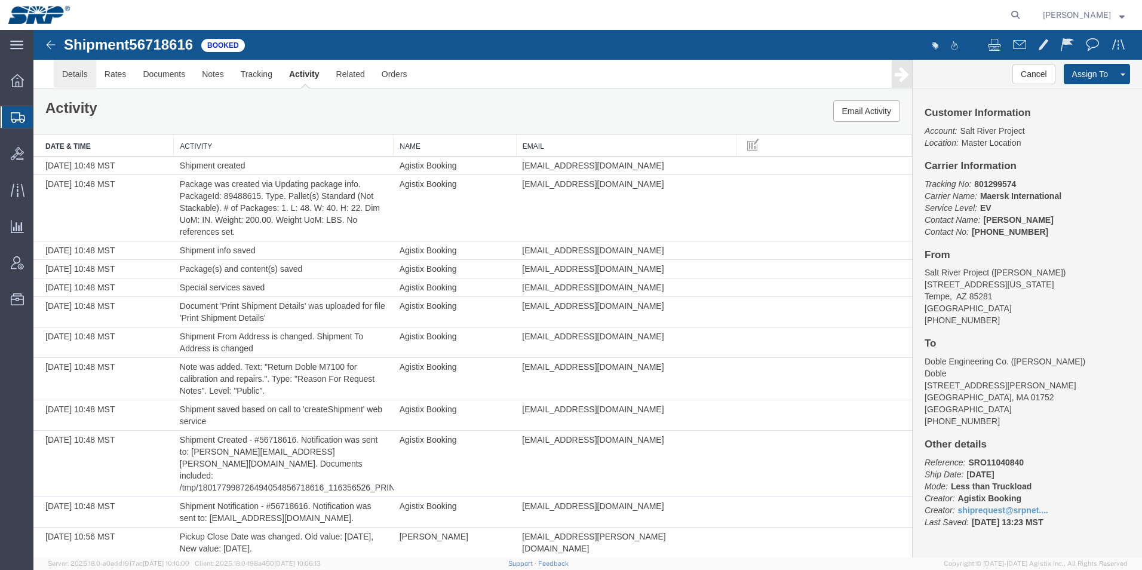
click at [65, 67] on link "Details" at bounding box center [75, 74] width 42 height 29
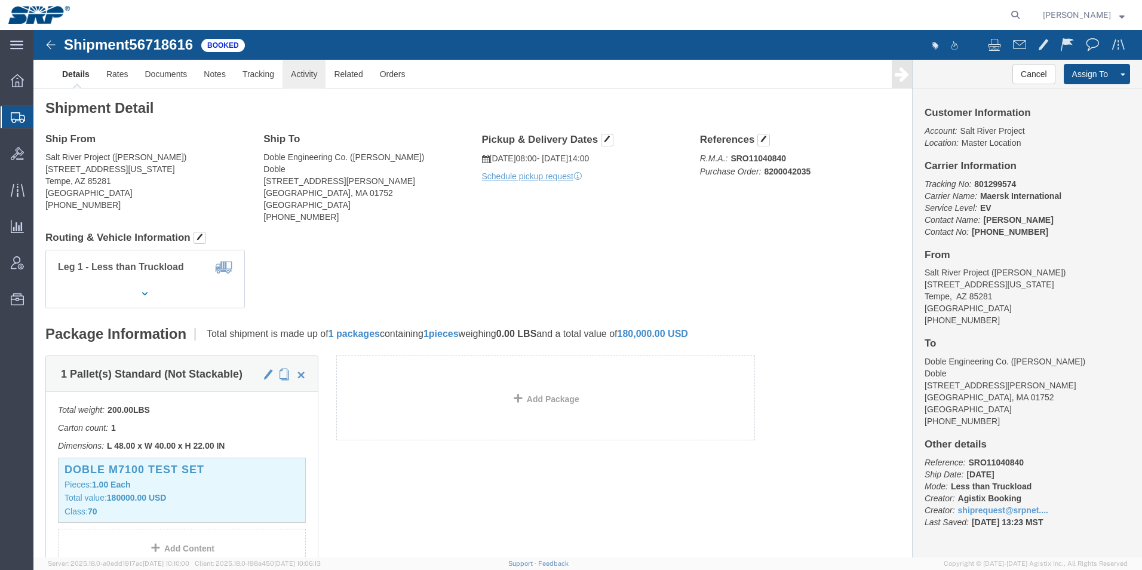
click link "Activity"
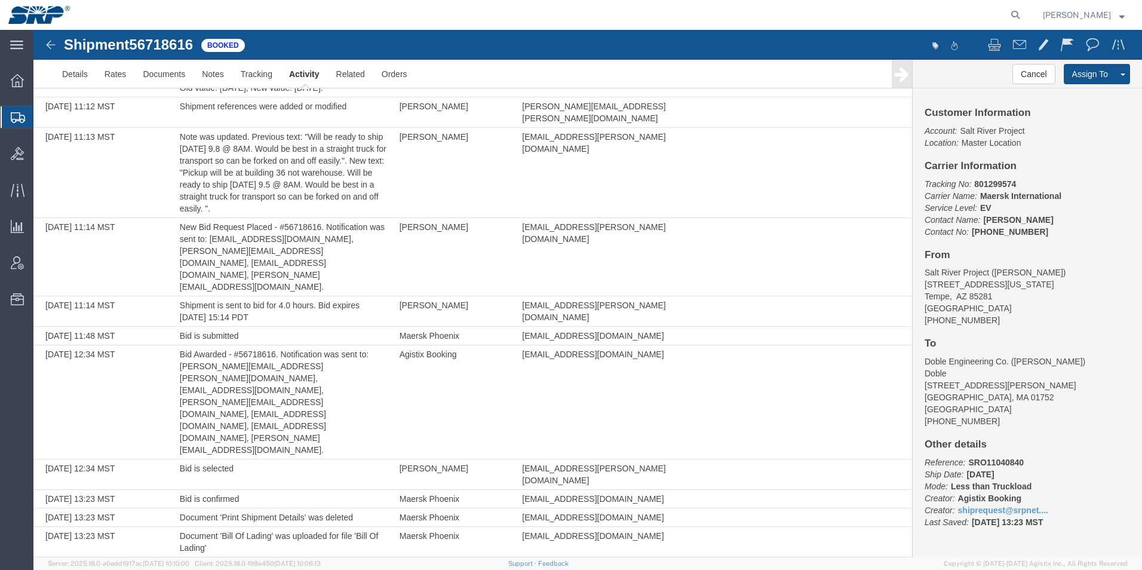
scroll to position [1038, 0]
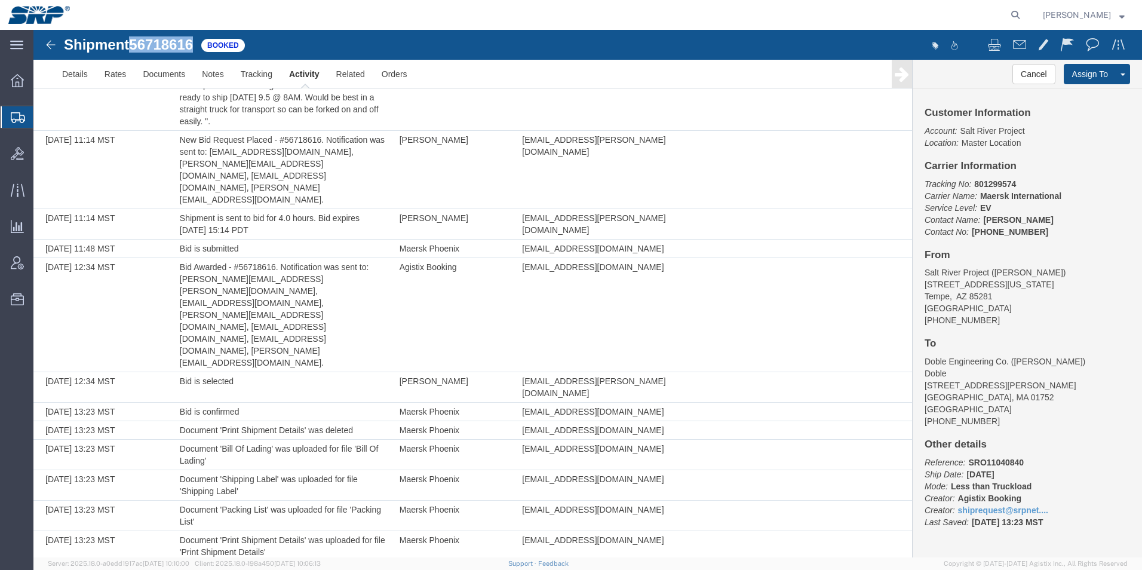
drag, startPoint x: 133, startPoint y: 39, endPoint x: 197, endPoint y: 42, distance: 64.6
click at [197, 42] on div "Shipment 56718616 39 of 39 Booked" at bounding box center [311, 48] width 553 height 23
copy span "56718616"
click at [48, 51] on img at bounding box center [51, 45] width 14 height 14
